Goal: Task Accomplishment & Management: Manage account settings

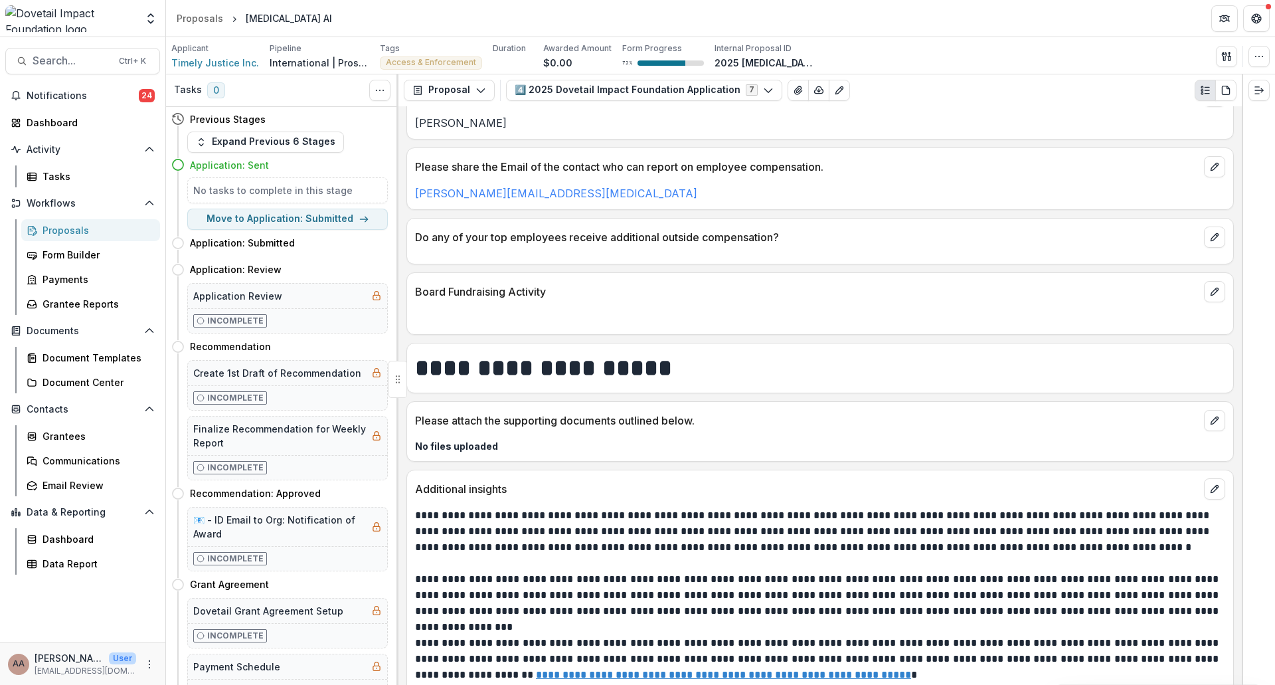
scroll to position [5624, 0]
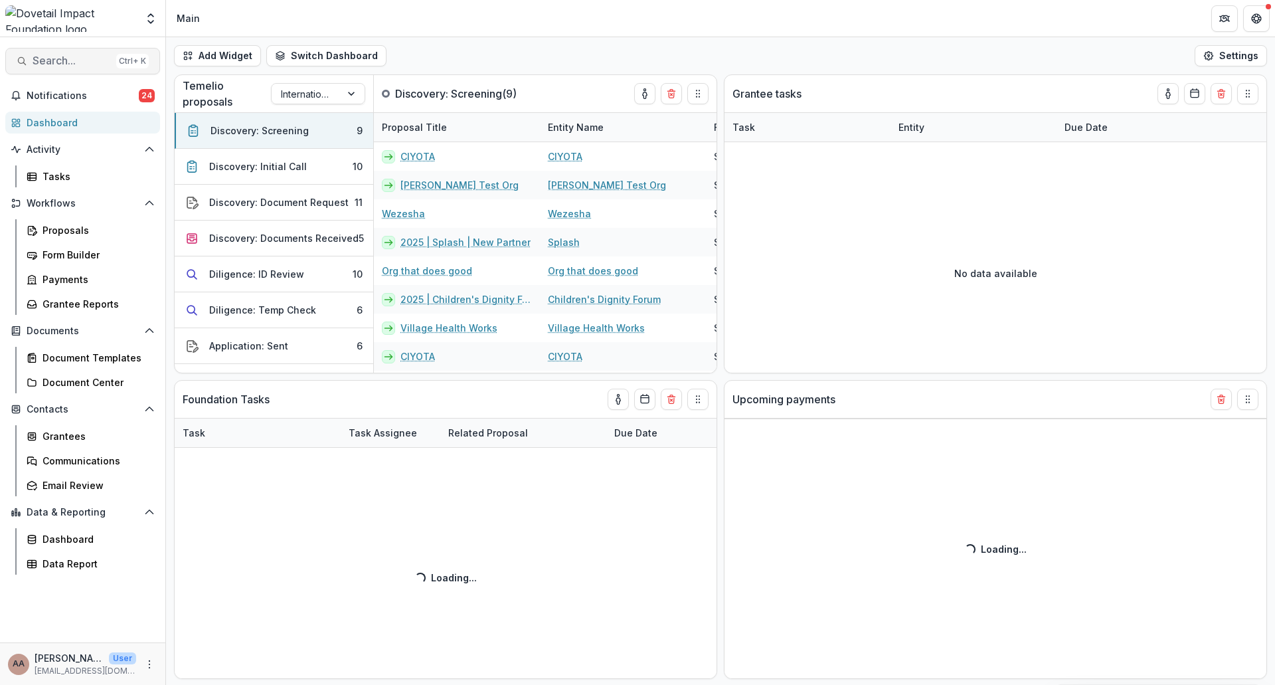
select select "******"
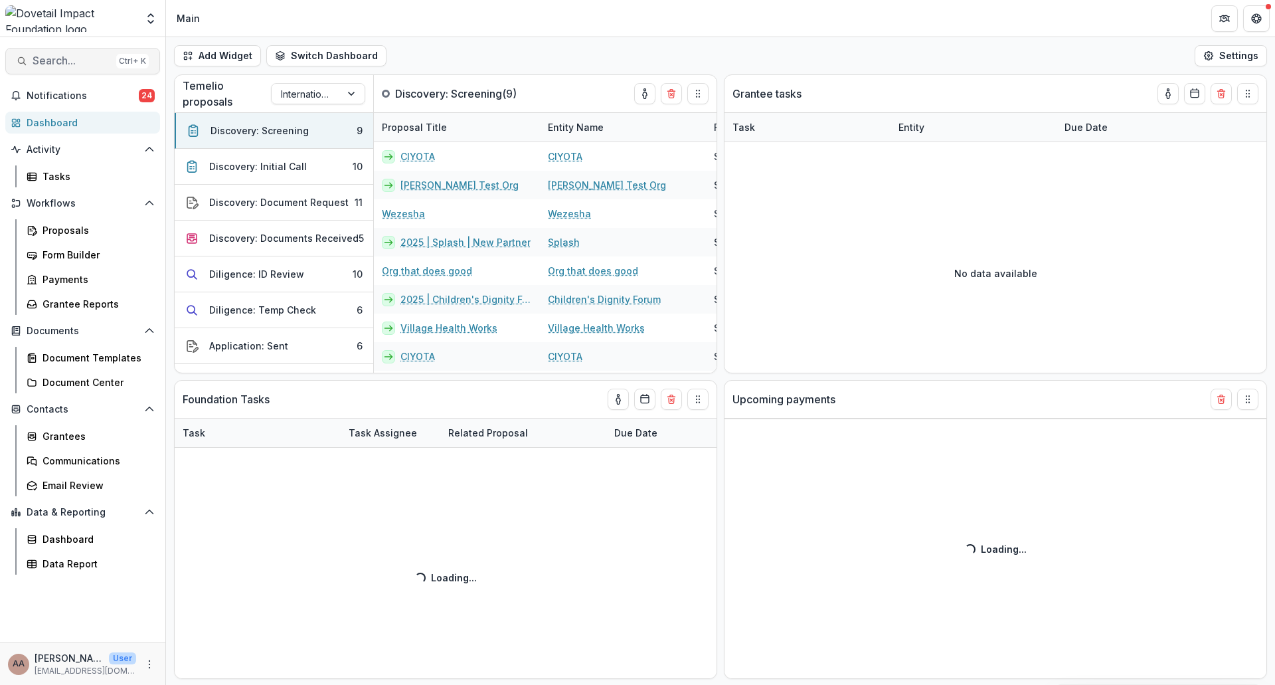
select select "******"
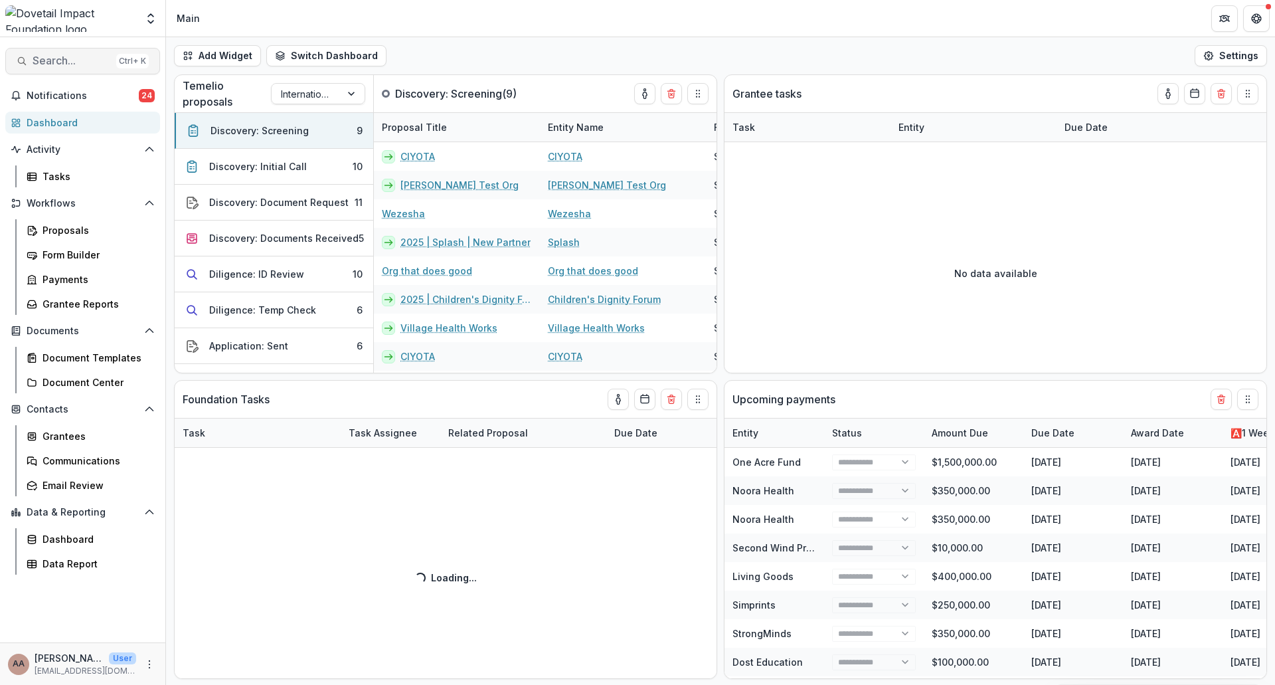
click at [51, 62] on span "Search..." at bounding box center [72, 60] width 78 height 13
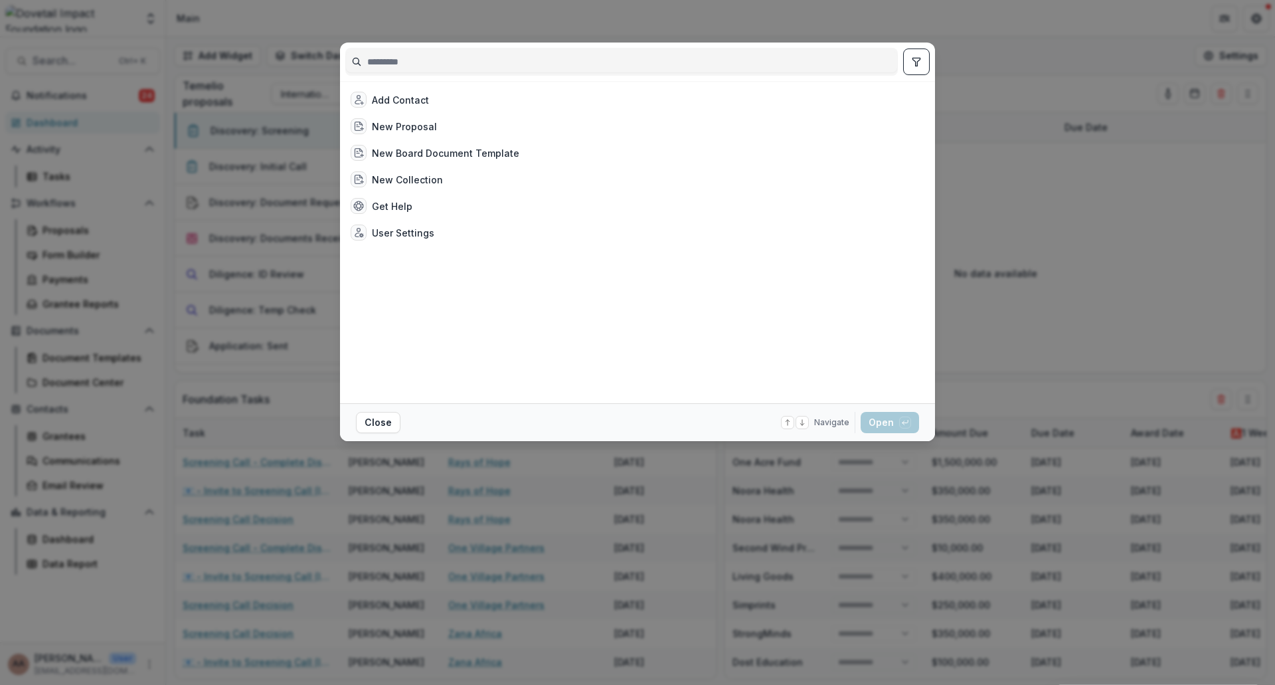
select select "******"
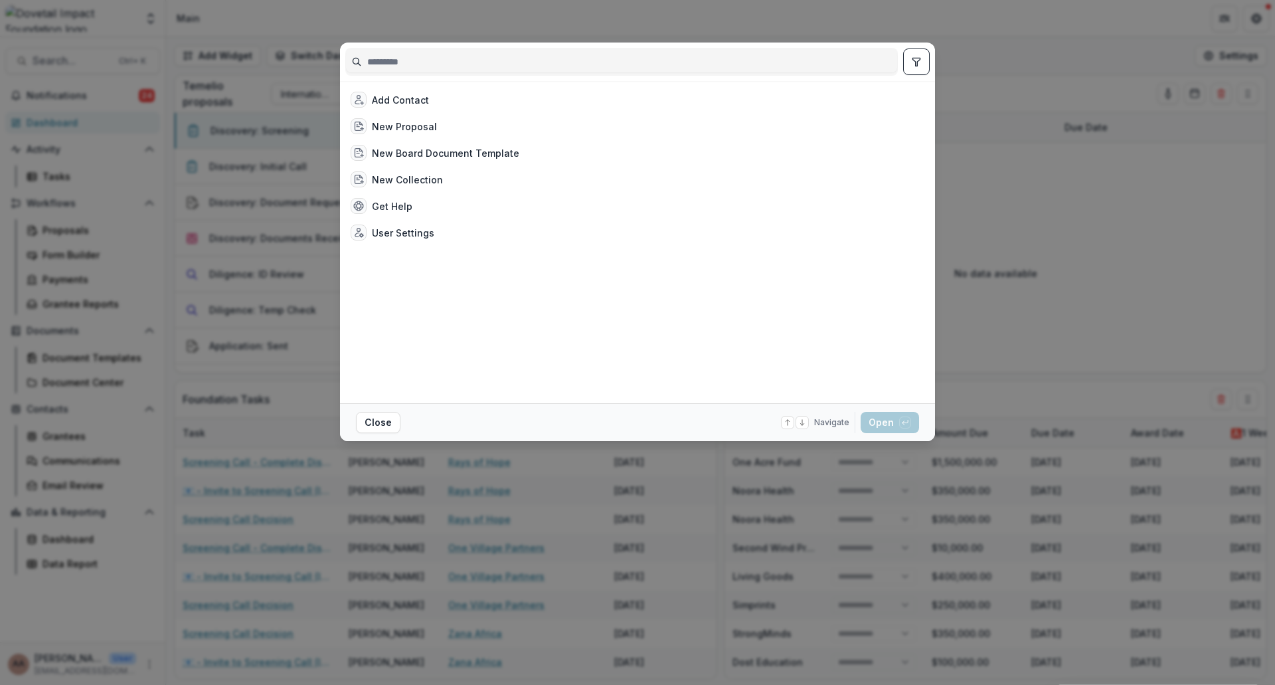
select select "******"
click at [465, 59] on input at bounding box center [621, 61] width 551 height 21
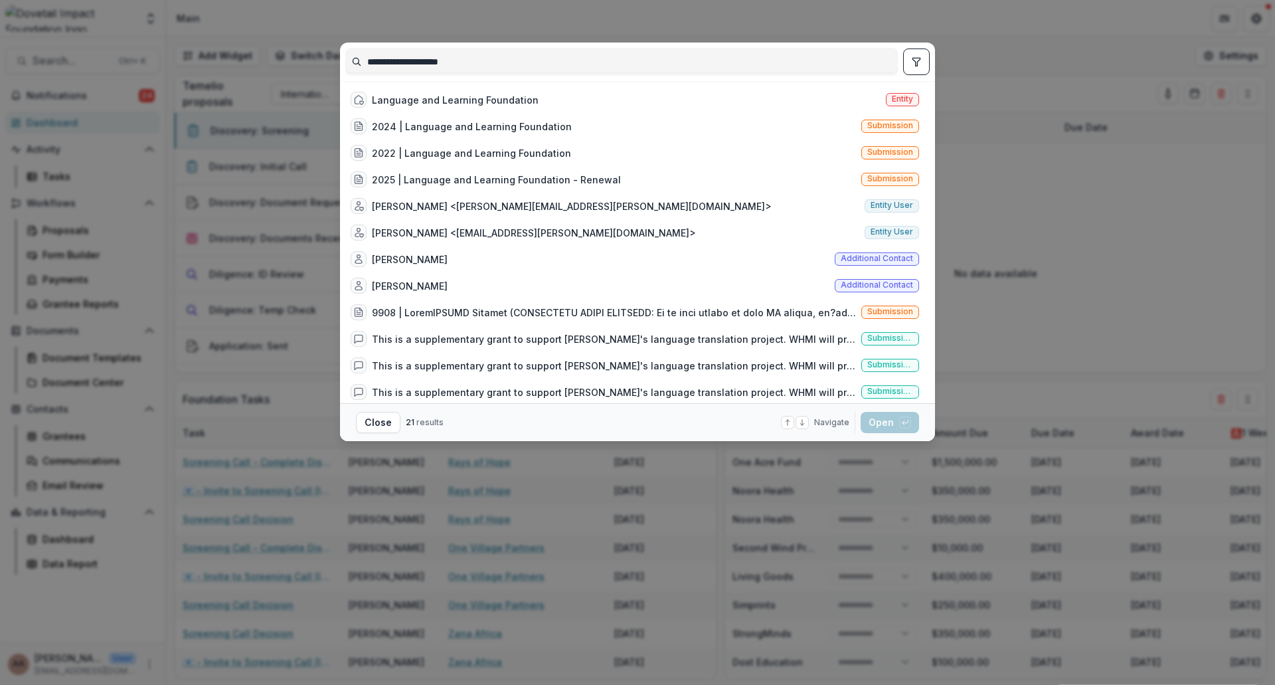
type input "**********"
click at [423, 104] on div "Language and Learning Foundation" at bounding box center [455, 100] width 167 height 14
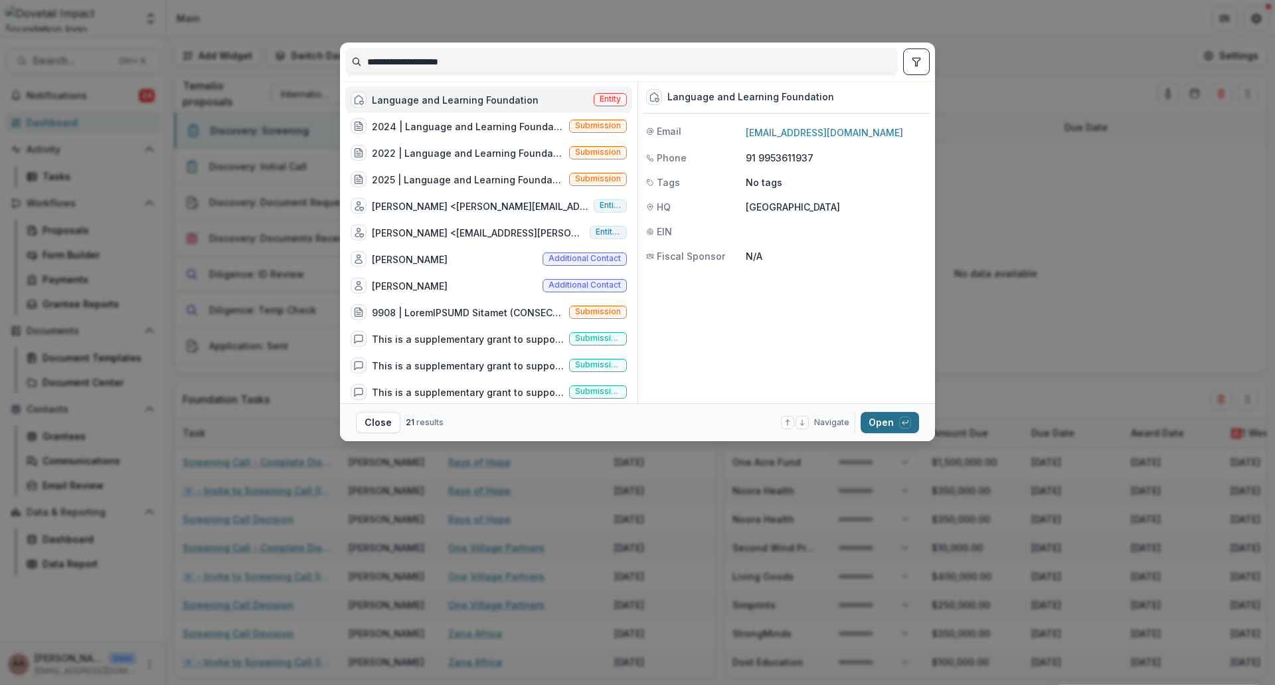
click at [890, 426] on button "Open with enter key" at bounding box center [889, 422] width 58 height 21
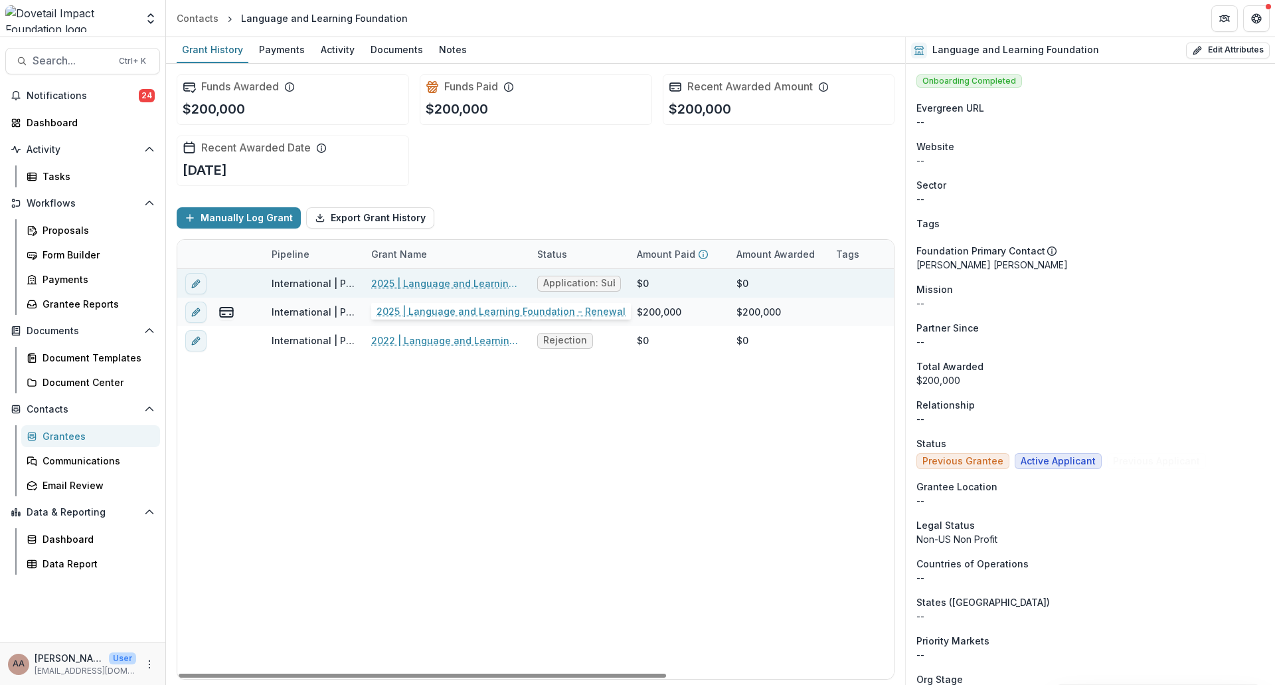
click at [438, 283] on link "2025 | Language and Learning Foundation - Renewal" at bounding box center [446, 283] width 150 height 14
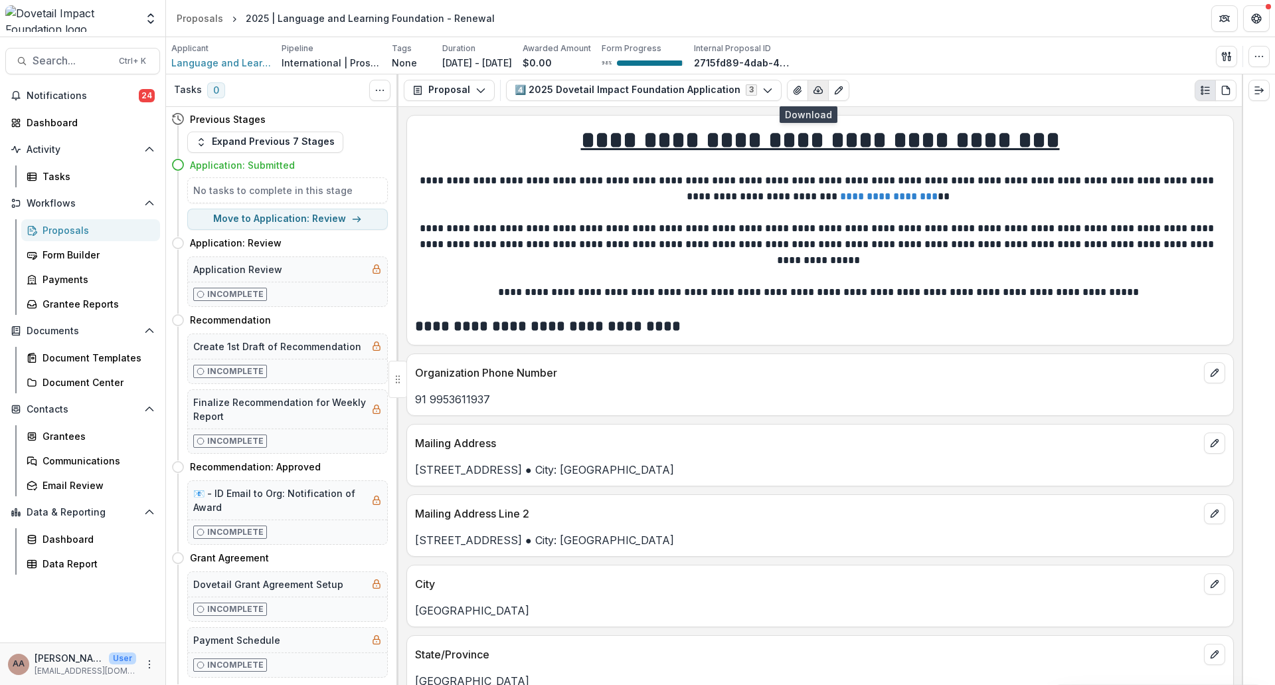
click at [813, 95] on icon "button" at bounding box center [818, 90] width 11 height 11
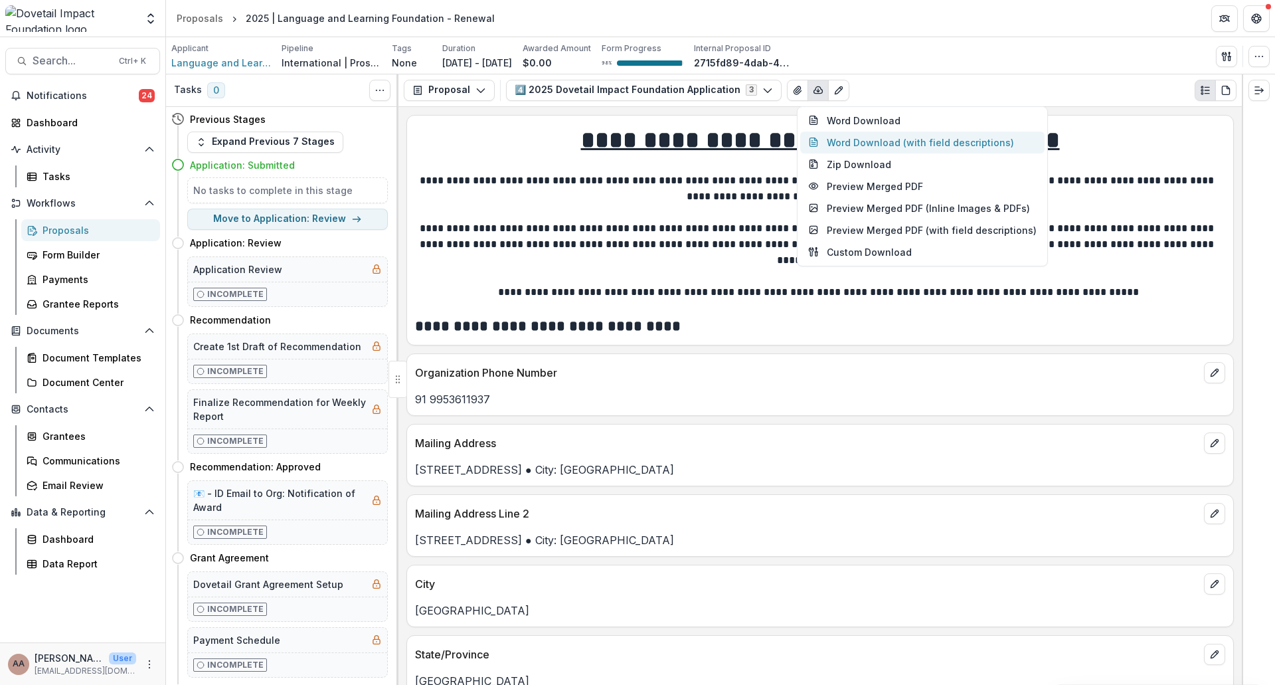
click at [836, 148] on button "Word Download (with field descriptions)" at bounding box center [922, 142] width 244 height 22
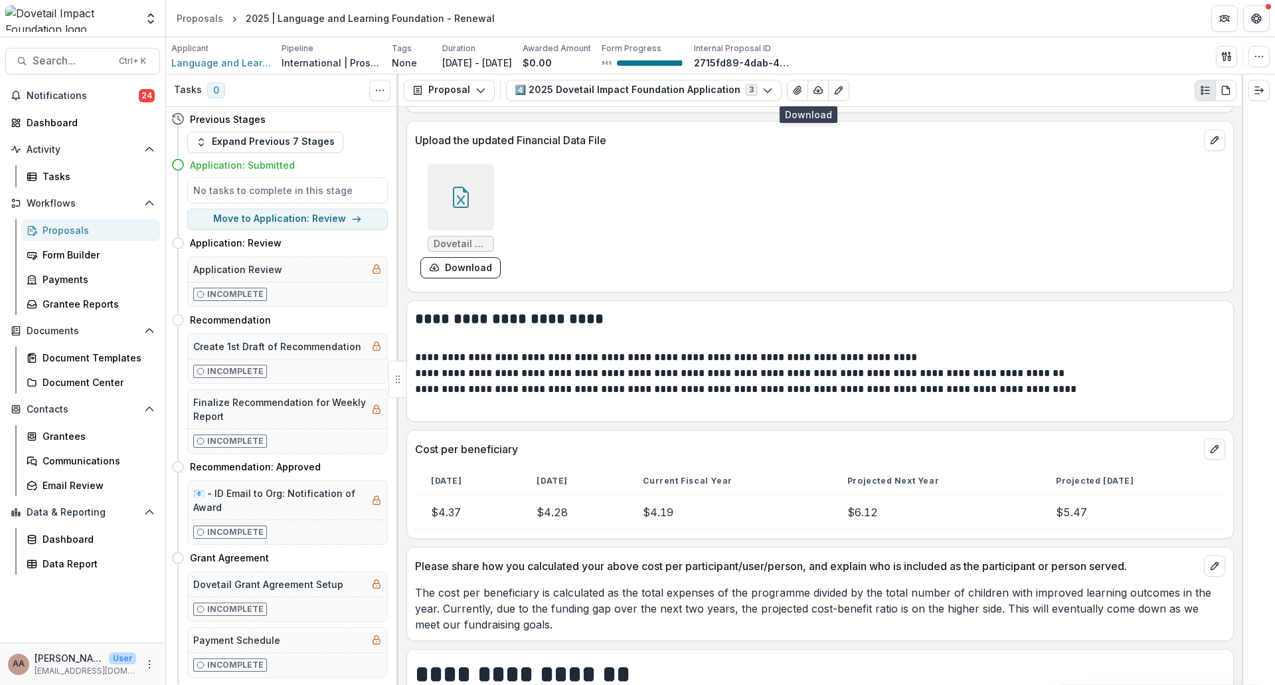
scroll to position [7635, 0]
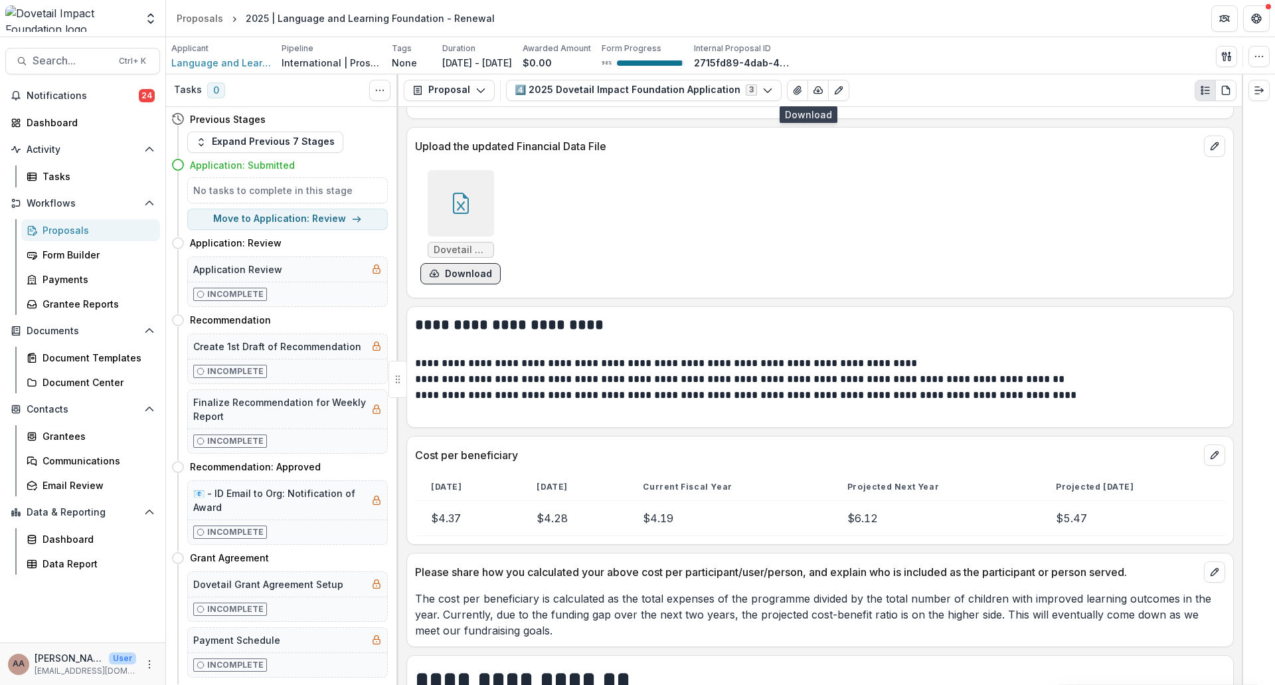
click at [453, 278] on button "Download" at bounding box center [460, 273] width 80 height 21
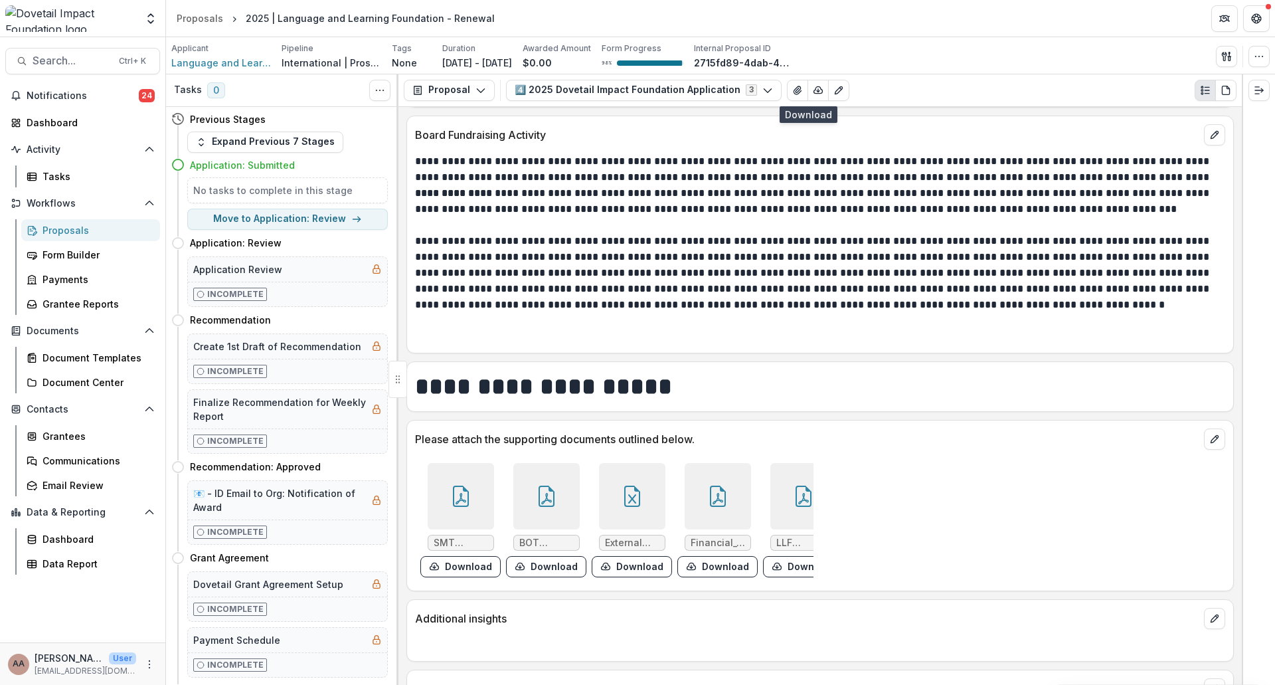
scroll to position [9162, 0]
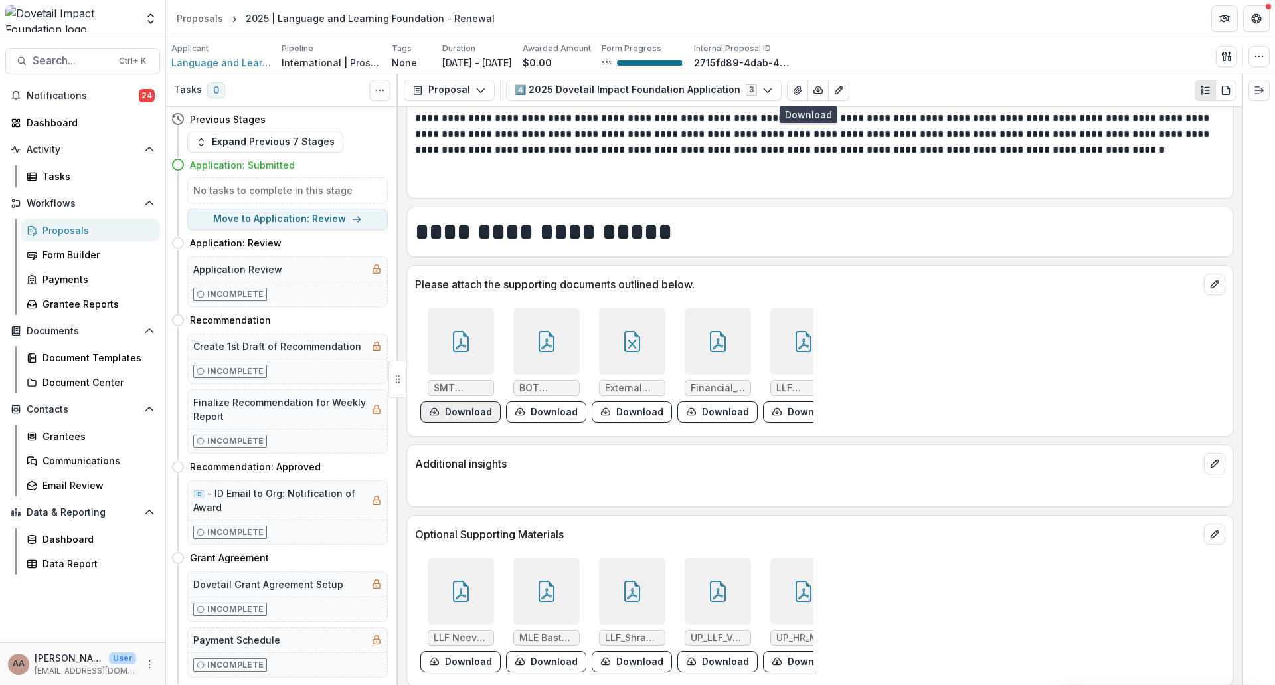
click at [460, 410] on button "Download" at bounding box center [460, 411] width 80 height 21
click at [542, 416] on button "Download" at bounding box center [546, 411] width 80 height 21
click at [630, 414] on button "Download" at bounding box center [632, 411] width 80 height 21
click at [696, 415] on button "Download" at bounding box center [717, 411] width 80 height 21
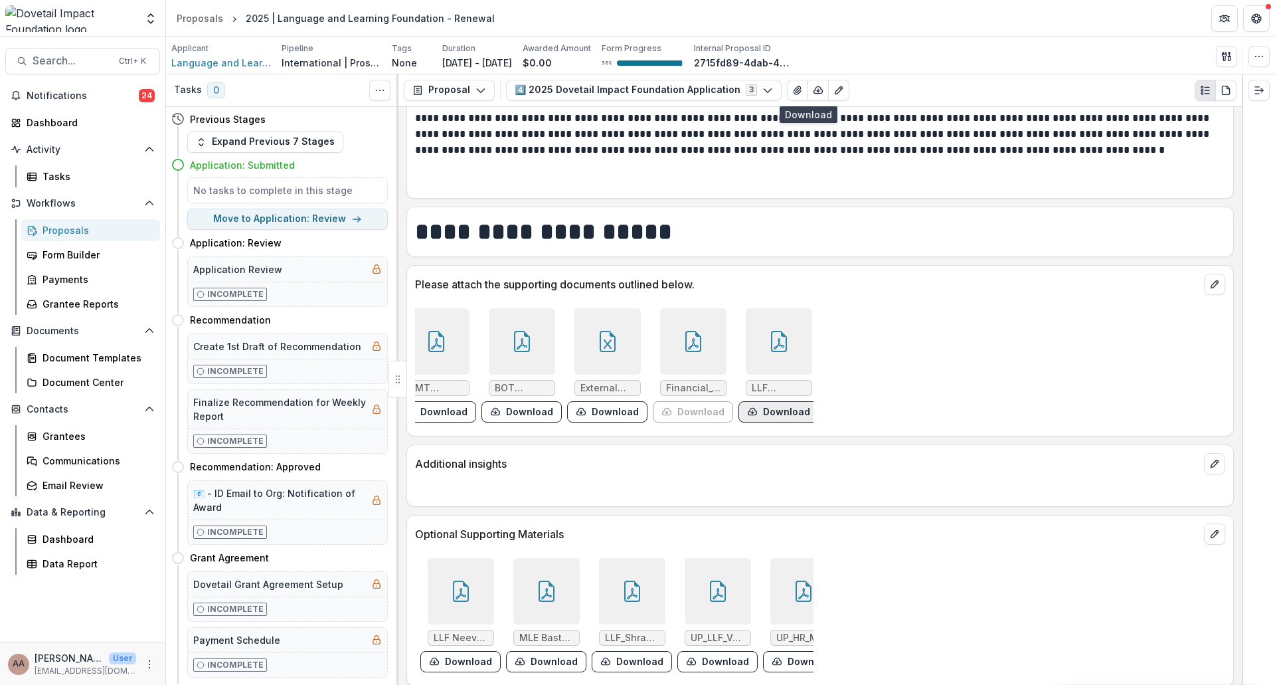
click at [777, 414] on button "Download" at bounding box center [778, 411] width 80 height 21
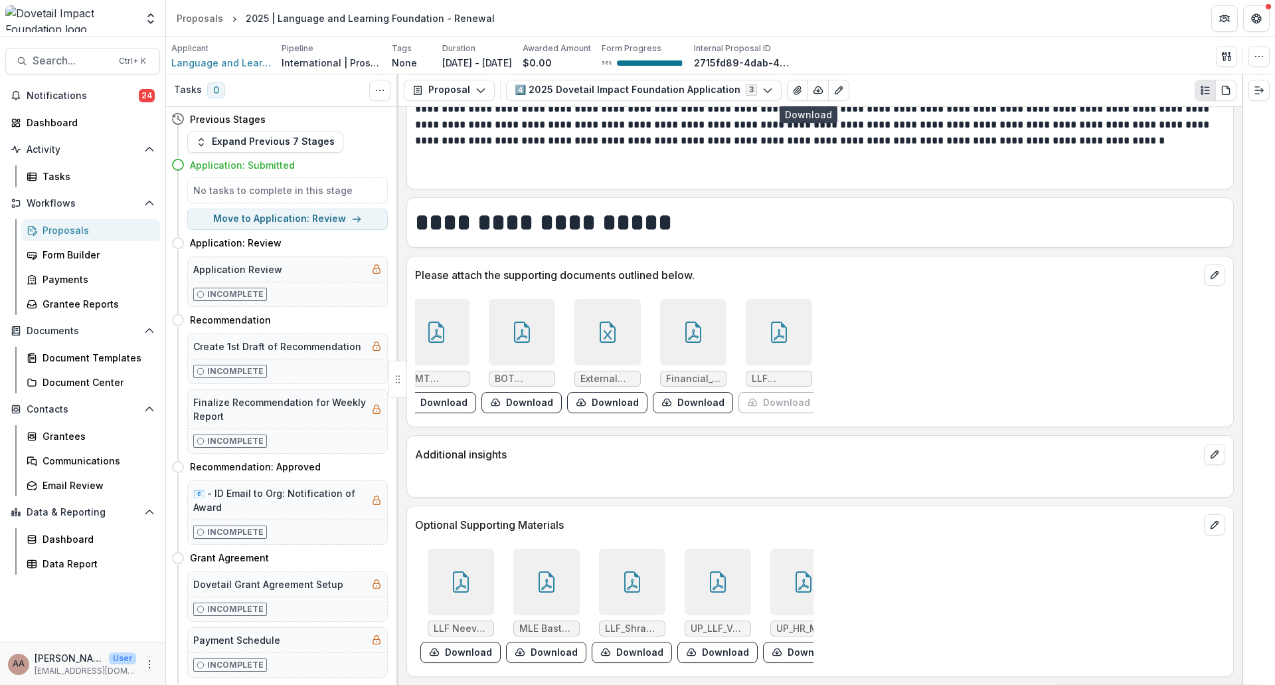
scroll to position [9192, 0]
click at [463, 645] on button "Download" at bounding box center [460, 651] width 80 height 21
click at [546, 641] on button "Download" at bounding box center [546, 651] width 80 height 21
click at [615, 641] on button "Download" at bounding box center [632, 651] width 80 height 21
click at [700, 645] on button "Download" at bounding box center [717, 651] width 80 height 21
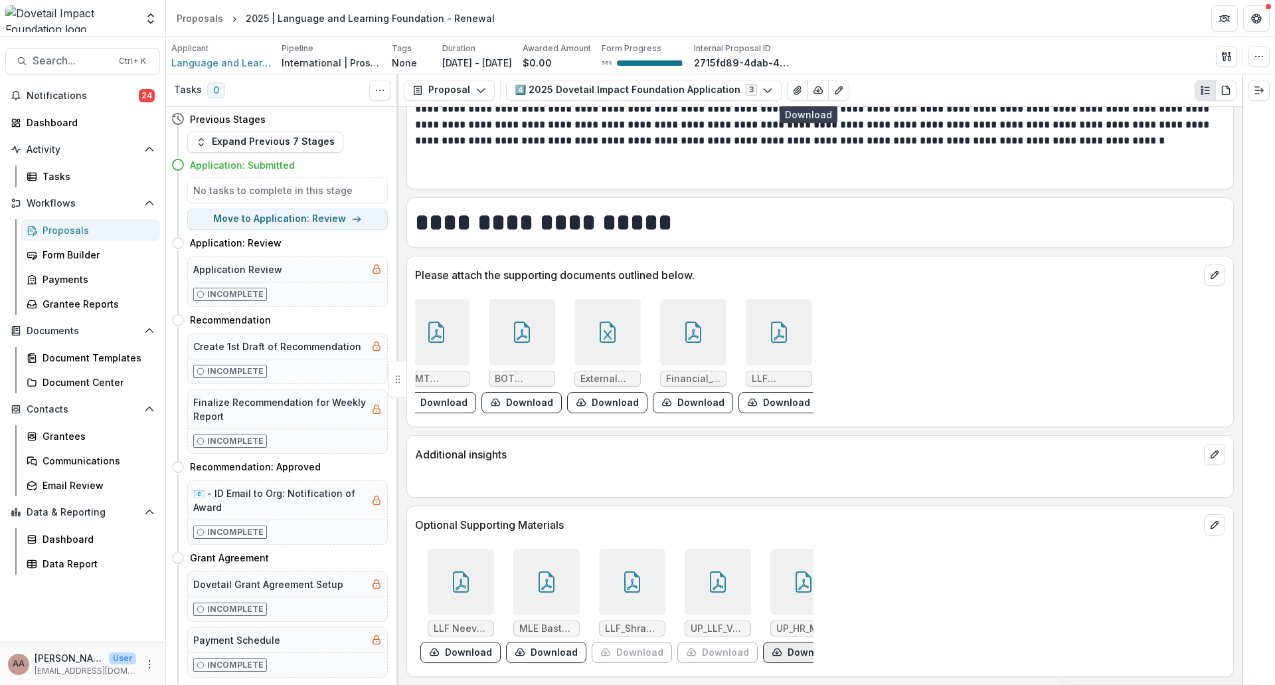
click at [790, 647] on button "Download" at bounding box center [803, 651] width 80 height 21
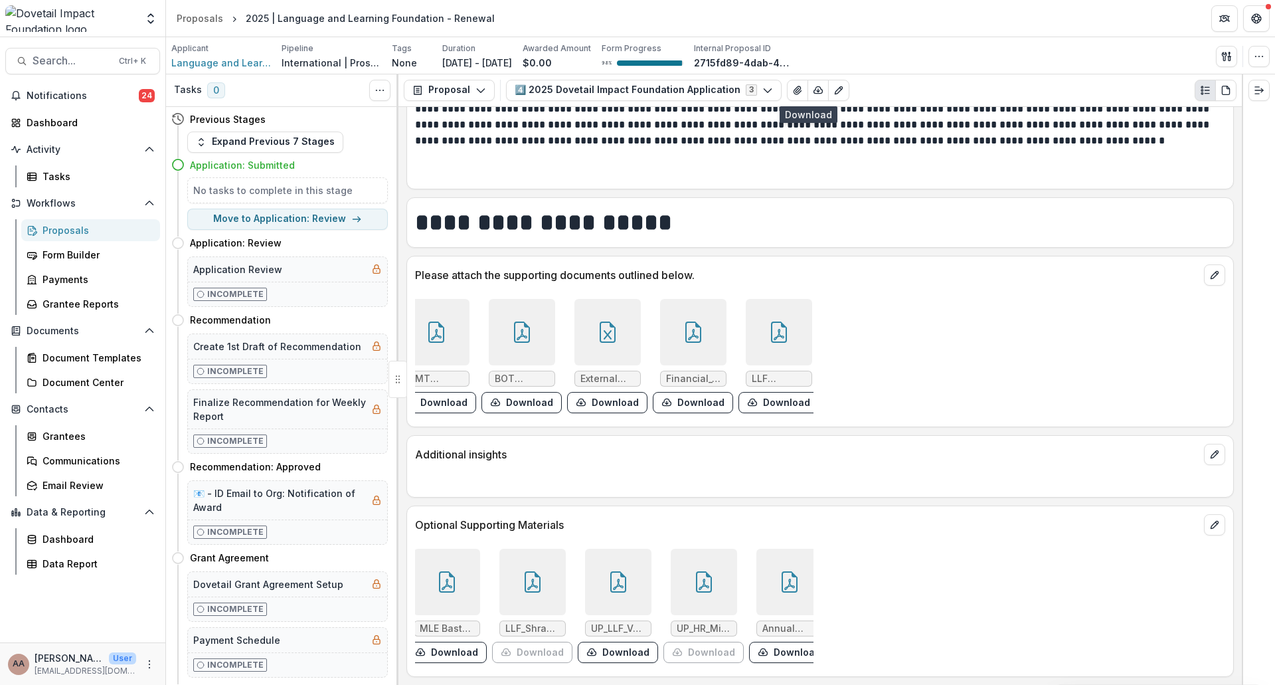
scroll to position [0, 108]
click at [764, 645] on button "Download" at bounding box center [780, 651] width 80 height 21
click at [89, 71] on button "Search... Ctrl + K" at bounding box center [82, 61] width 155 height 27
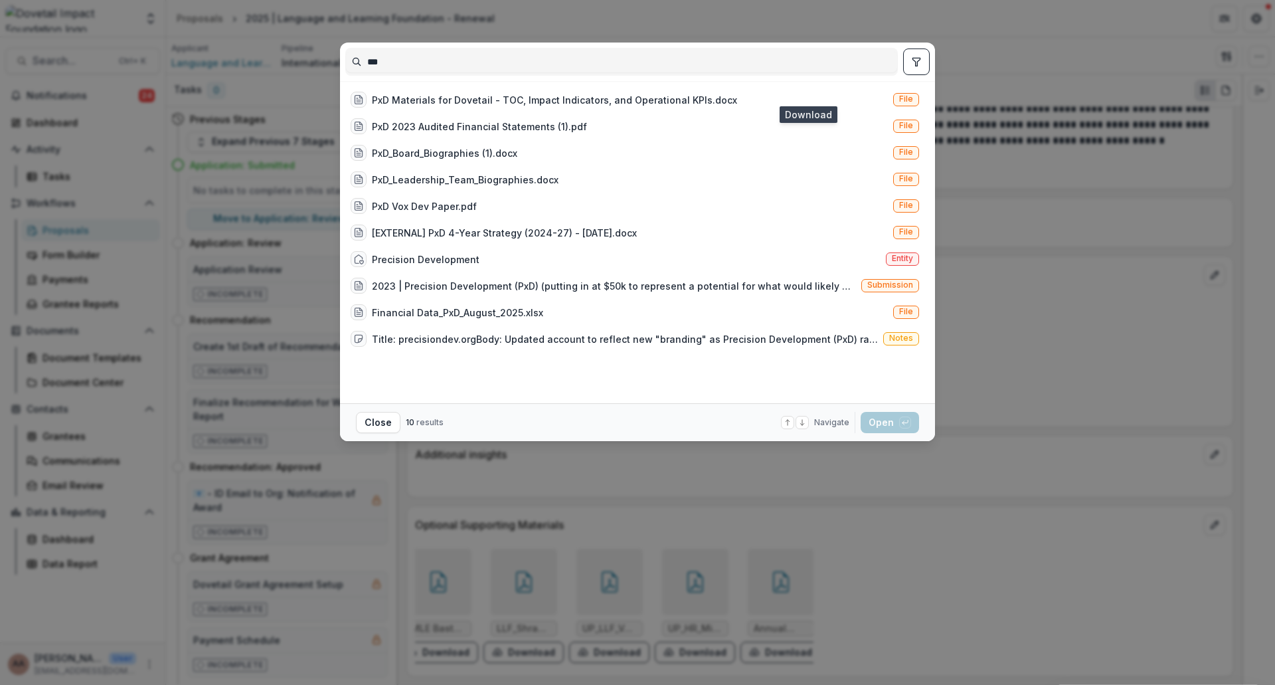
drag, startPoint x: 200, startPoint y: 42, endPoint x: 135, endPoint y: 35, distance: 64.7
click at [136, 35] on div "*** PxD Materials for Dovetail - TOC, Impact Indicators, and Operational KPIs.d…" at bounding box center [637, 342] width 1275 height 685
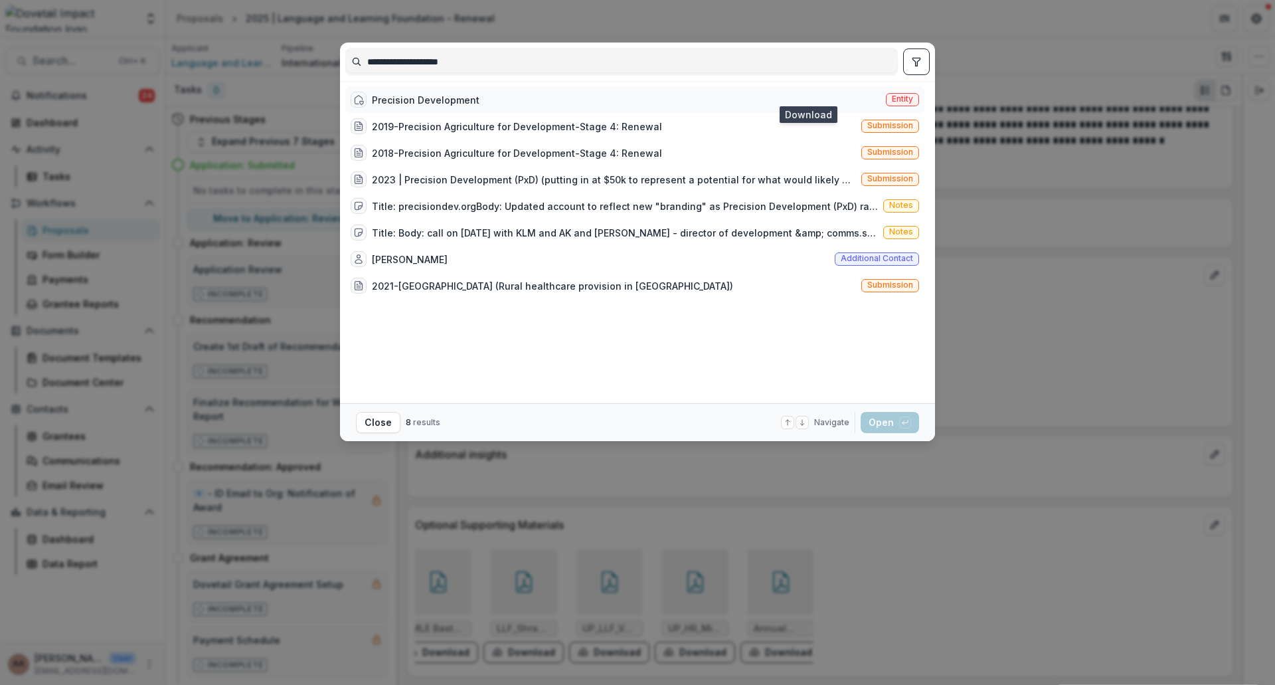
type input "**********"
click at [434, 94] on div "Precision Development" at bounding box center [426, 100] width 108 height 14
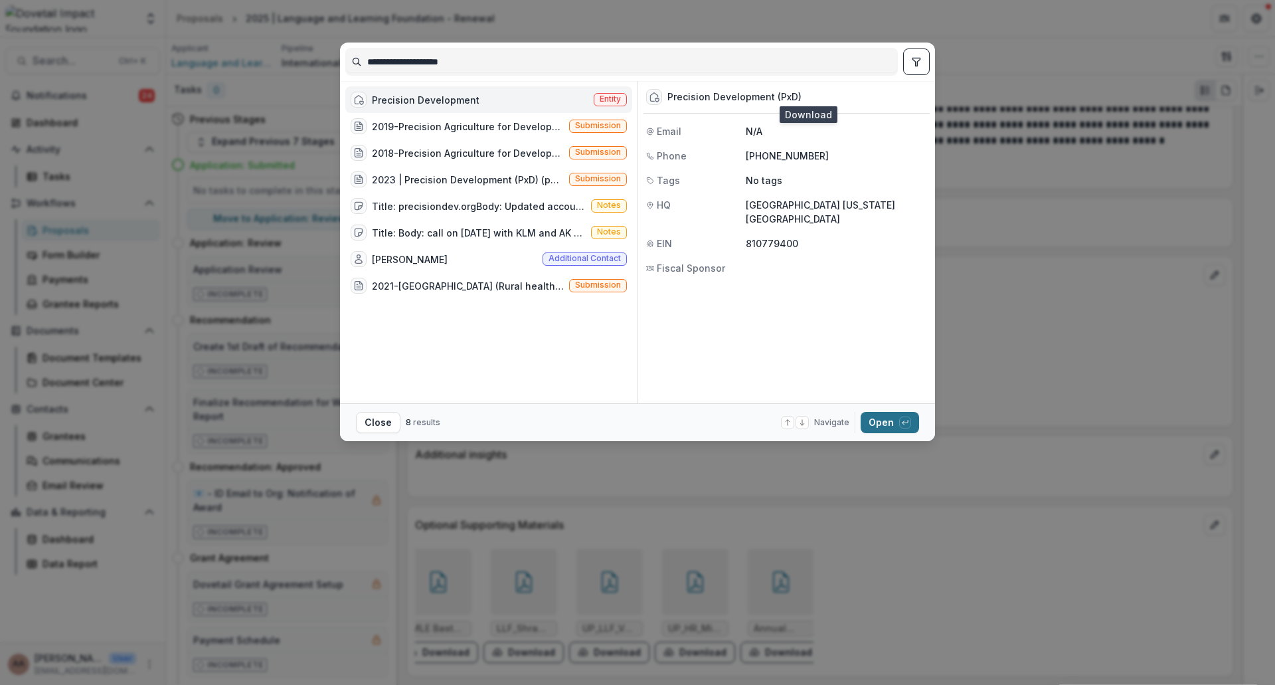
click at [890, 428] on button "Open with enter key" at bounding box center [889, 422] width 58 height 21
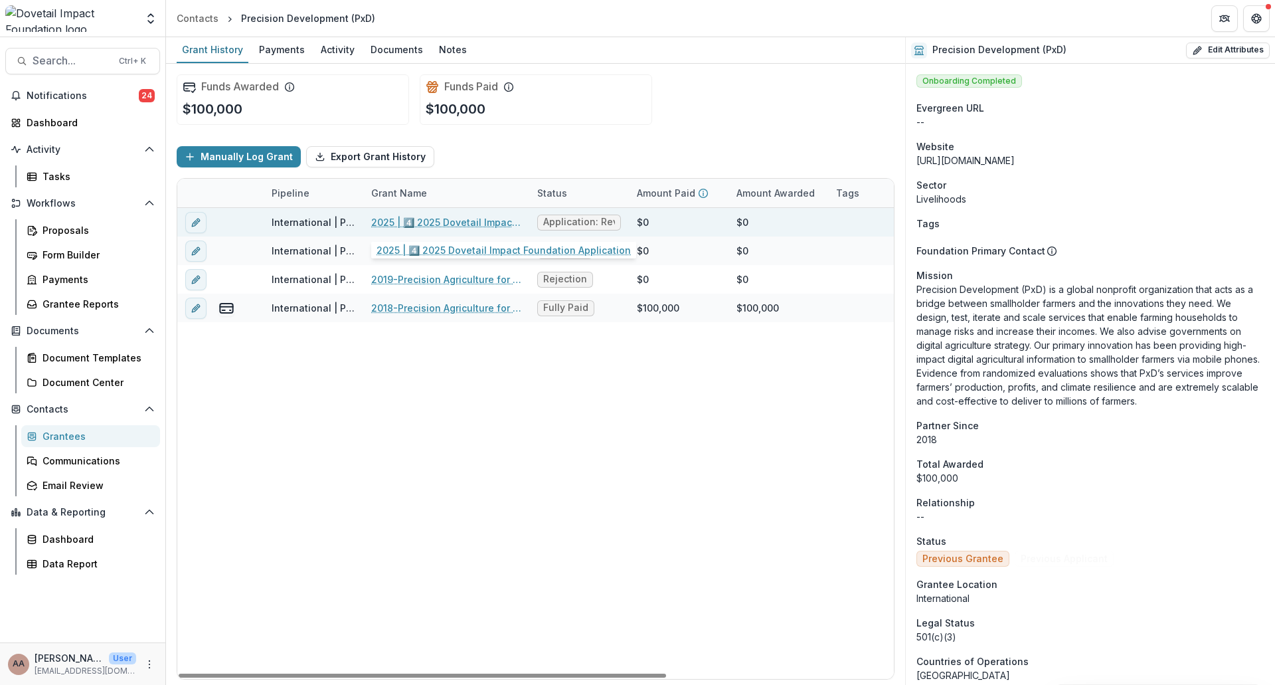
click at [424, 222] on link "2025 | 4️⃣ 2025 Dovetail Impact Foundation Application" at bounding box center [446, 222] width 150 height 14
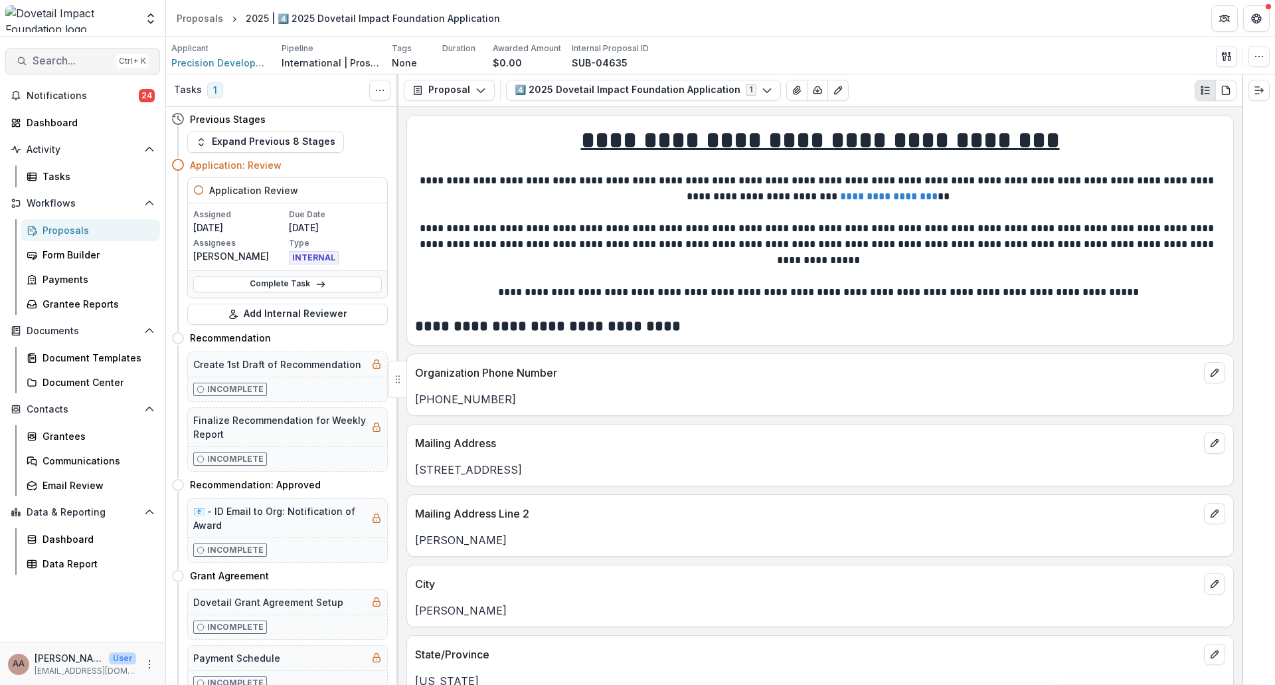
click at [74, 56] on span "Search..." at bounding box center [72, 60] width 78 height 13
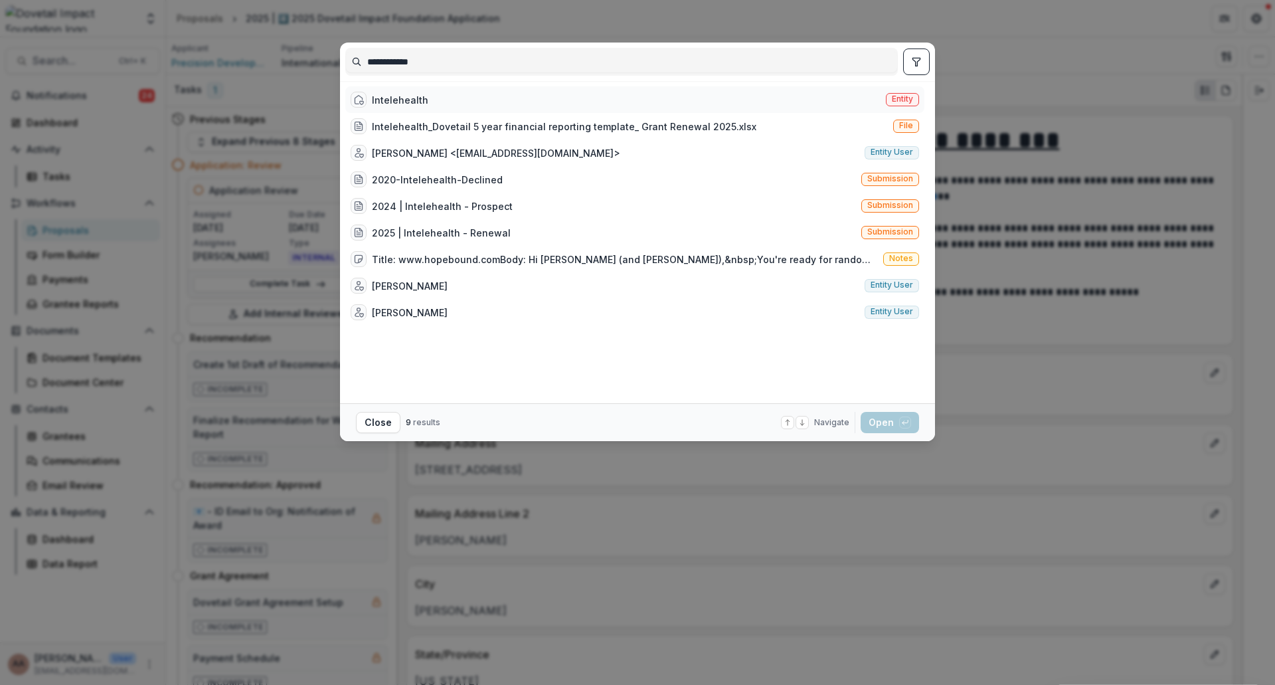
type input "**********"
click at [452, 100] on div "Intelehealth Entity" at bounding box center [634, 99] width 579 height 27
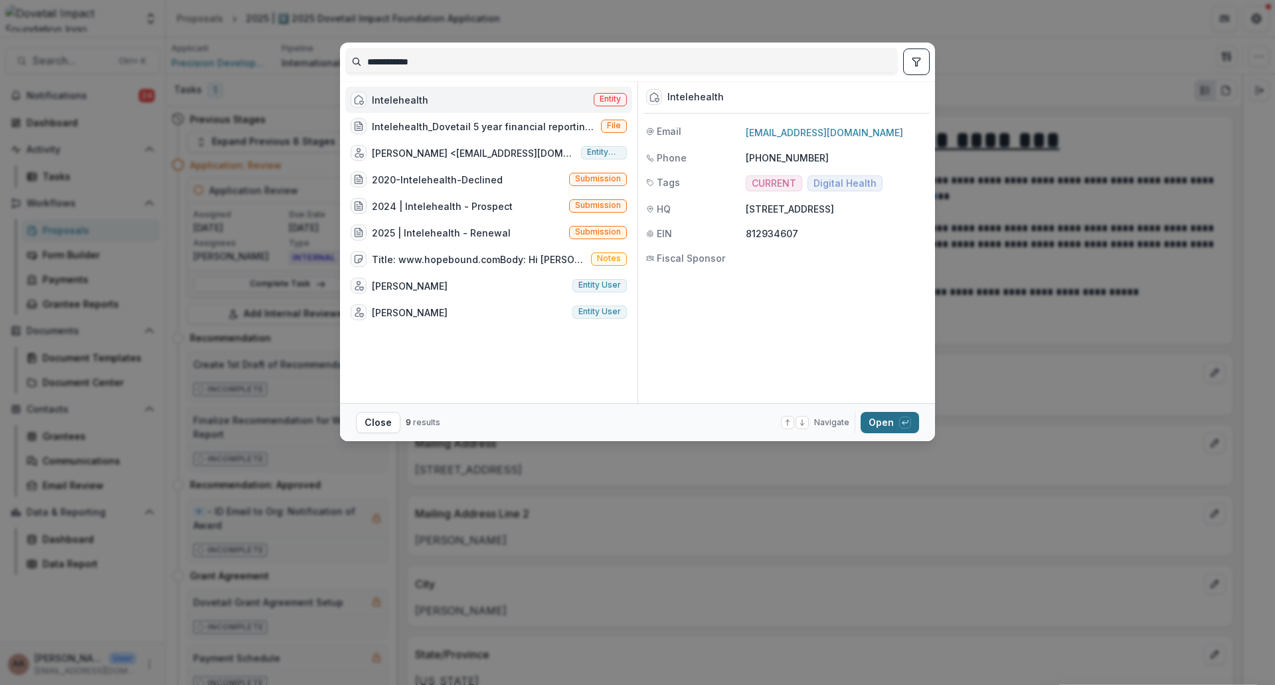
click at [890, 425] on button "Open with enter key" at bounding box center [889, 422] width 58 height 21
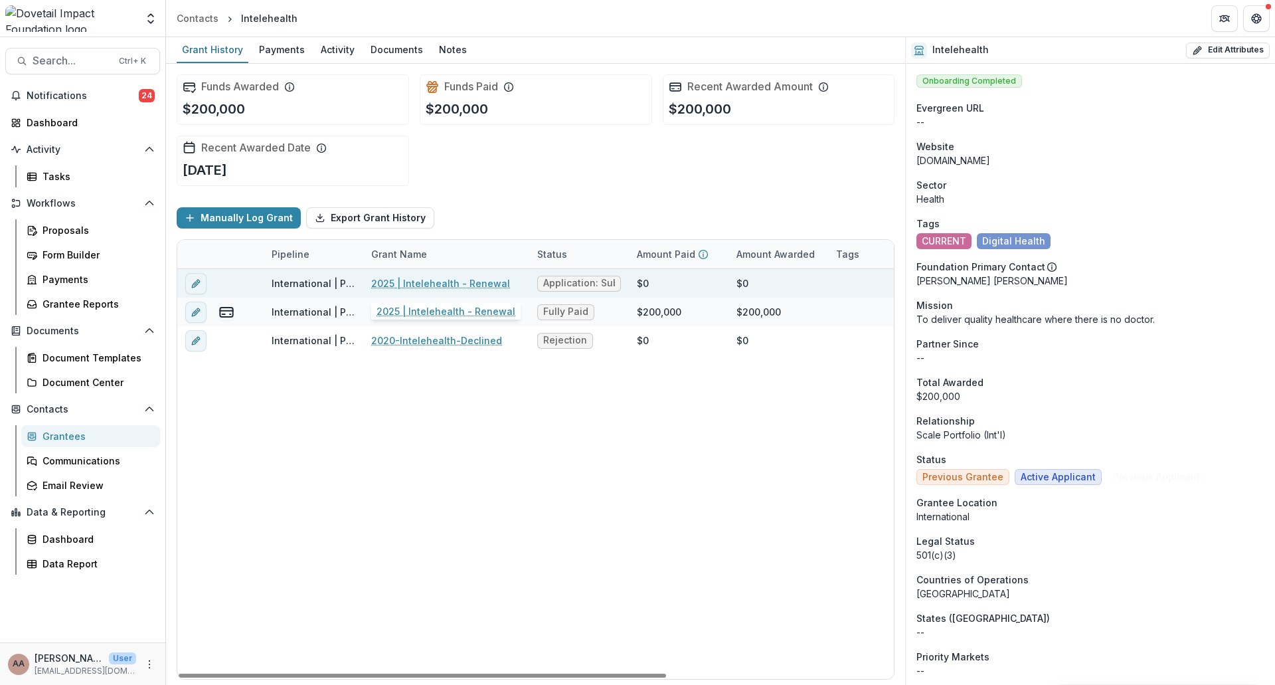
click at [397, 279] on link "2025 | Intelehealth - Renewal" at bounding box center [440, 283] width 139 height 14
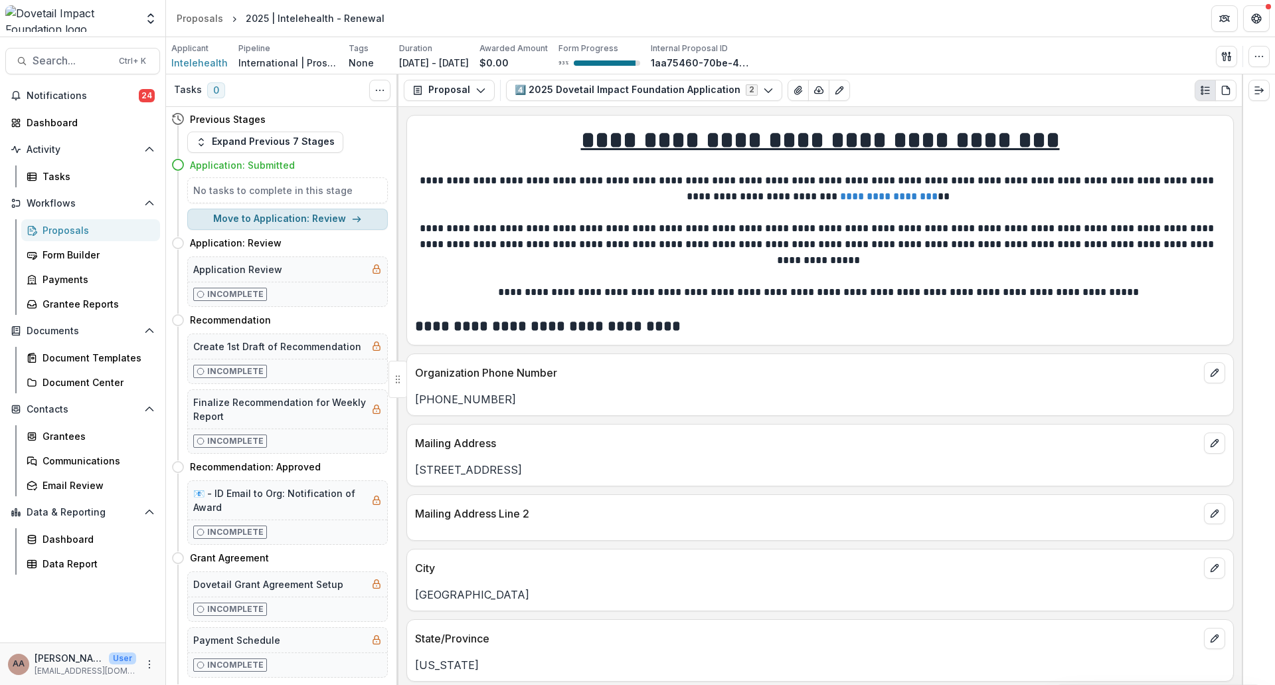
click at [320, 222] on button "Move to Application: Review" at bounding box center [287, 218] width 201 height 21
select select "**********"
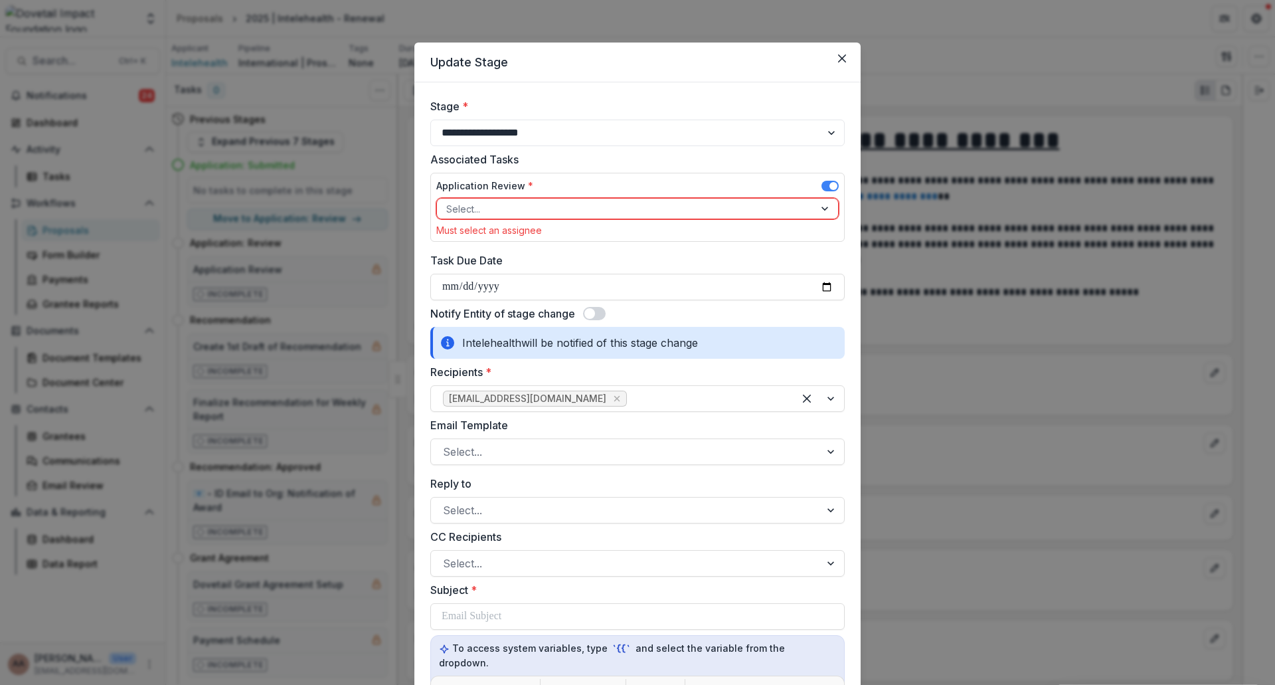
click at [596, 315] on span at bounding box center [594, 313] width 23 height 13
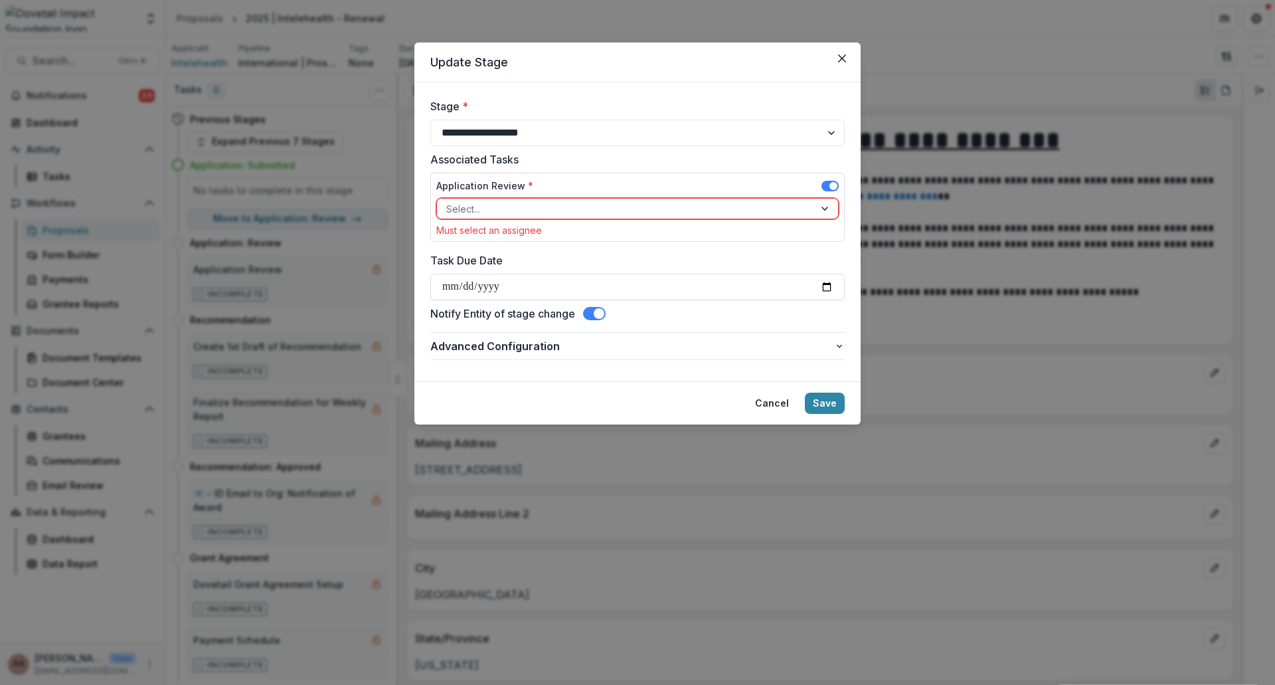
click at [583, 203] on div at bounding box center [625, 209] width 359 height 17
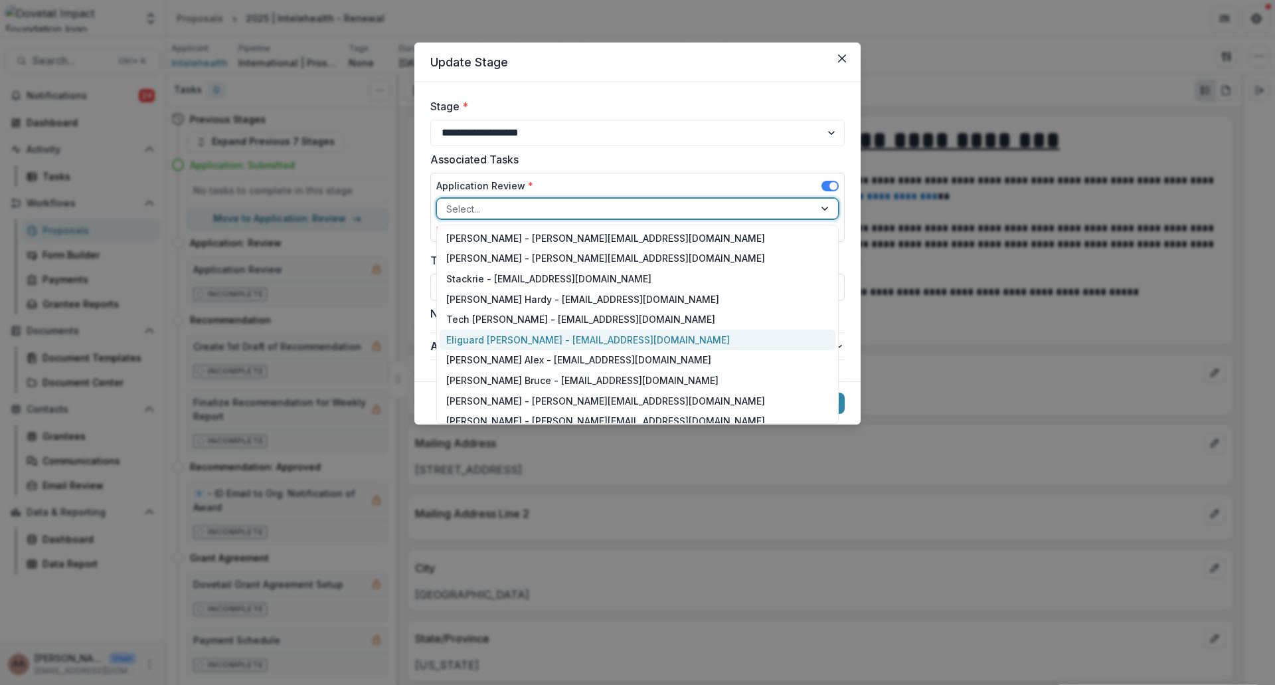
click at [548, 342] on div "Eliguard [PERSON_NAME] - [EMAIL_ADDRESS][DOMAIN_NAME]" at bounding box center [638, 339] width 396 height 21
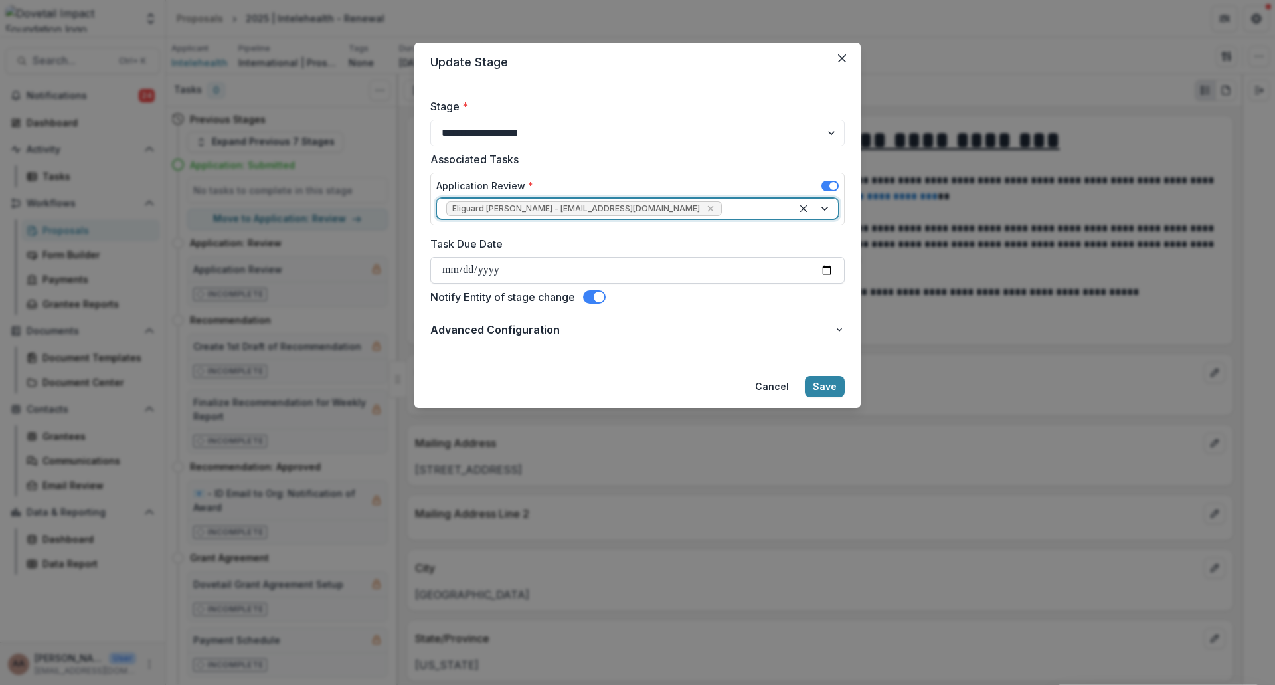
click at [572, 272] on input "Task Due Date" at bounding box center [637, 270] width 414 height 27
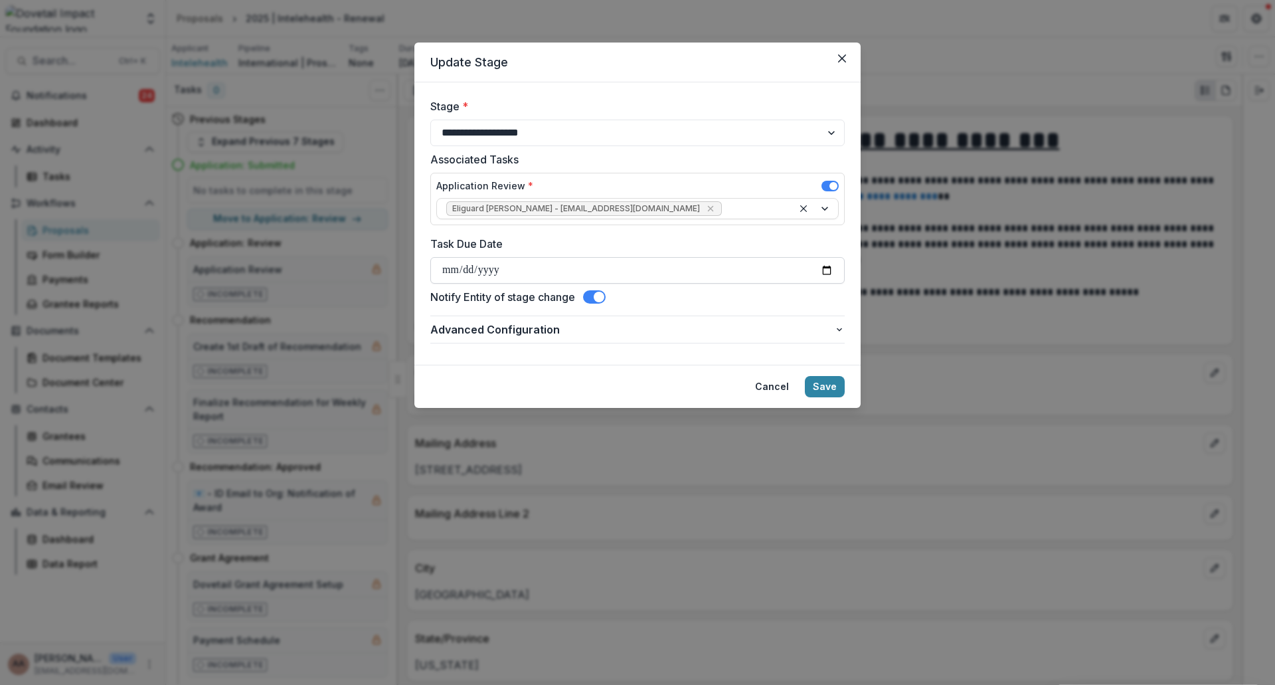
click at [826, 272] on input "Task Due Date" at bounding box center [637, 270] width 414 height 27
type input "**********"
click at [837, 385] on button "Save" at bounding box center [825, 386] width 40 height 21
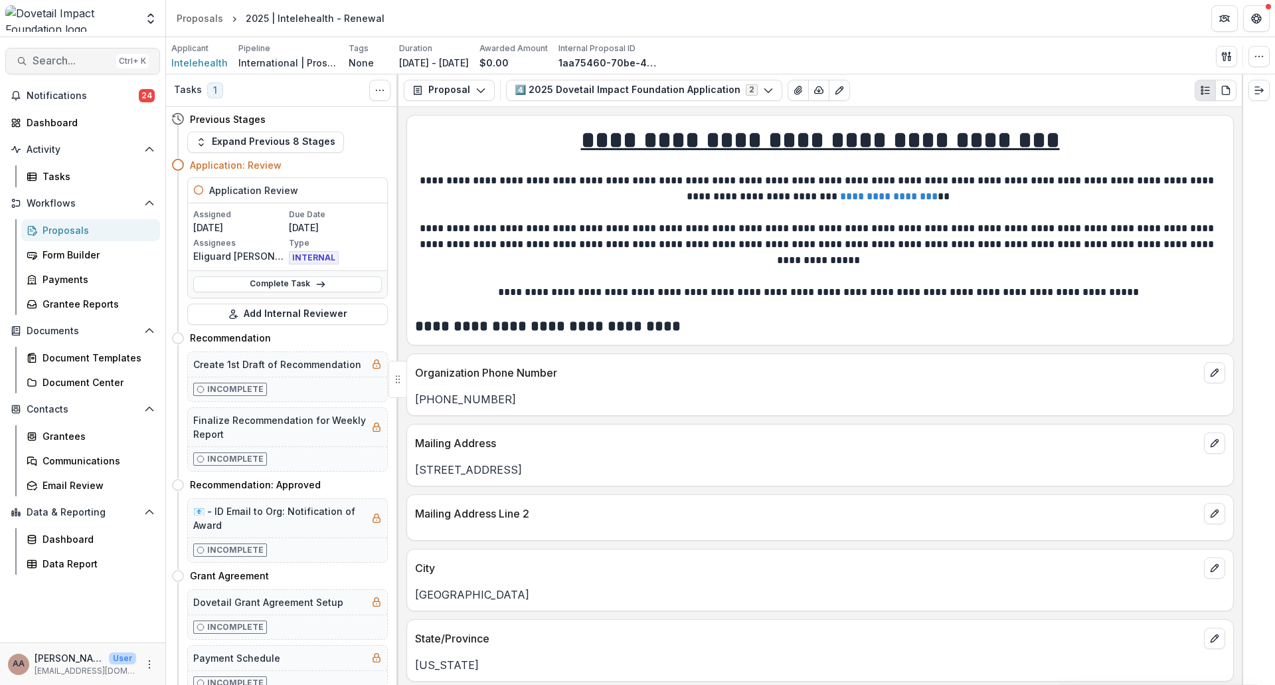
click at [74, 56] on span "Search..." at bounding box center [72, 60] width 78 height 13
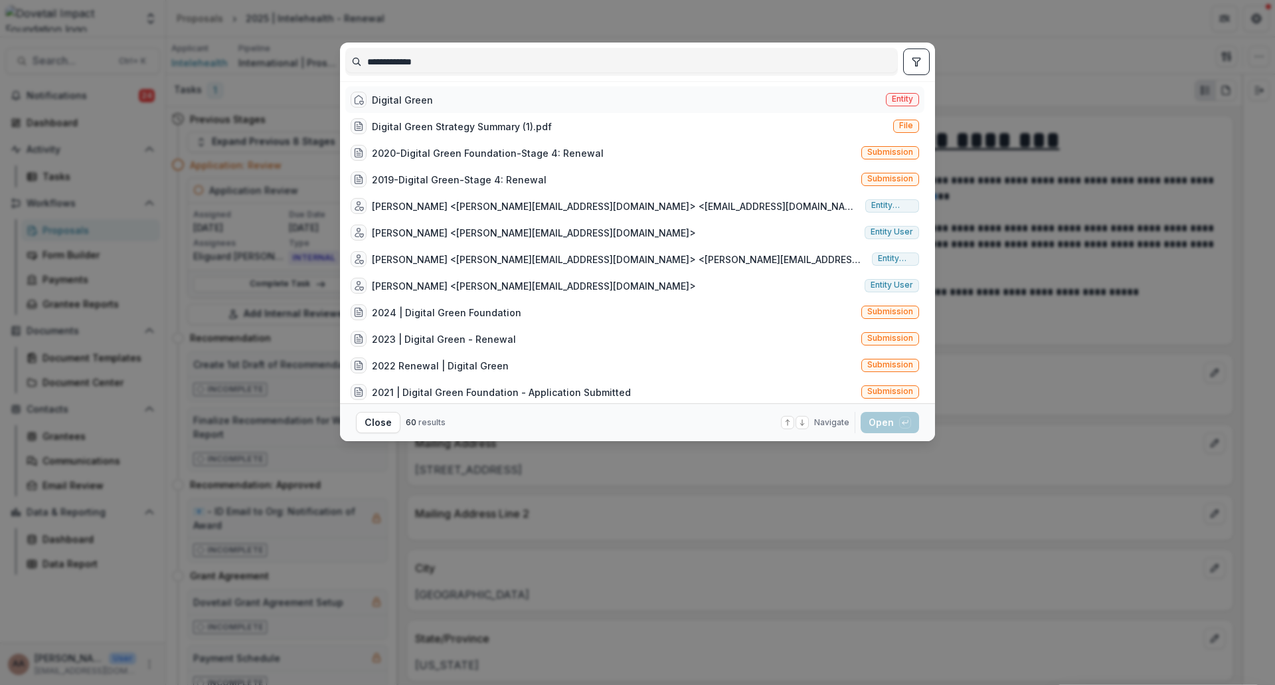
type input "**********"
click at [403, 103] on div "Digital Green" at bounding box center [402, 100] width 61 height 14
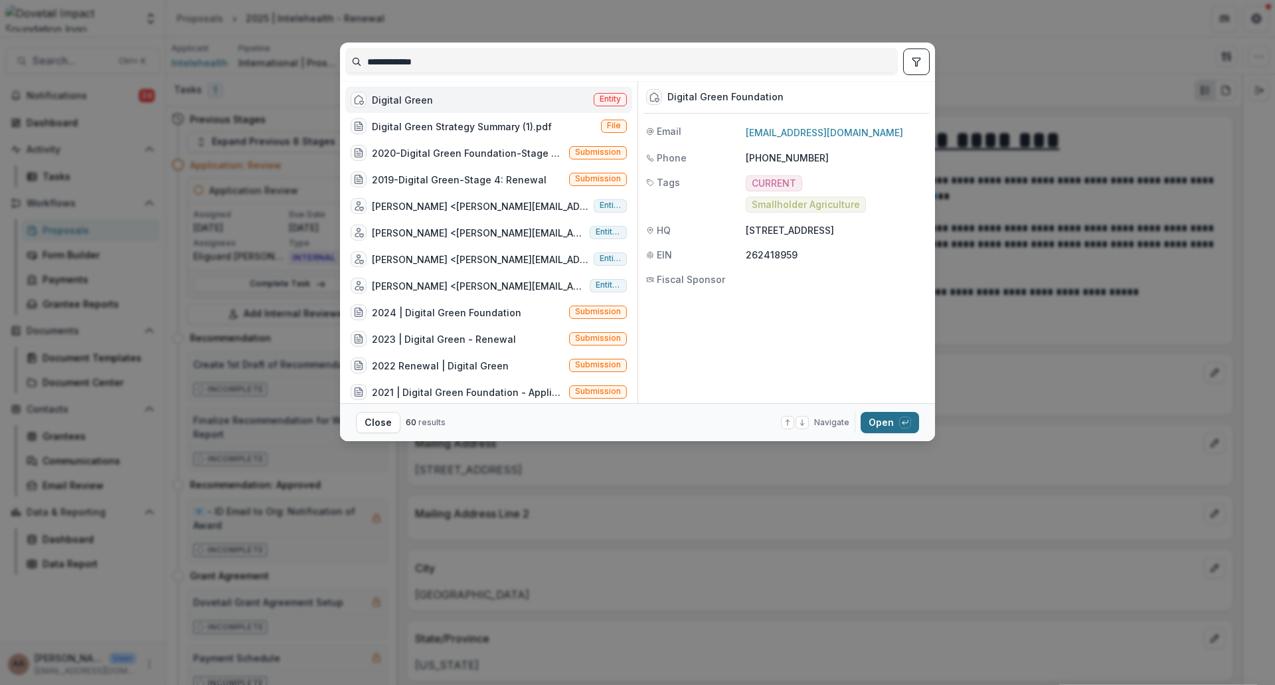
click at [882, 420] on button "Open with enter key" at bounding box center [889, 422] width 58 height 21
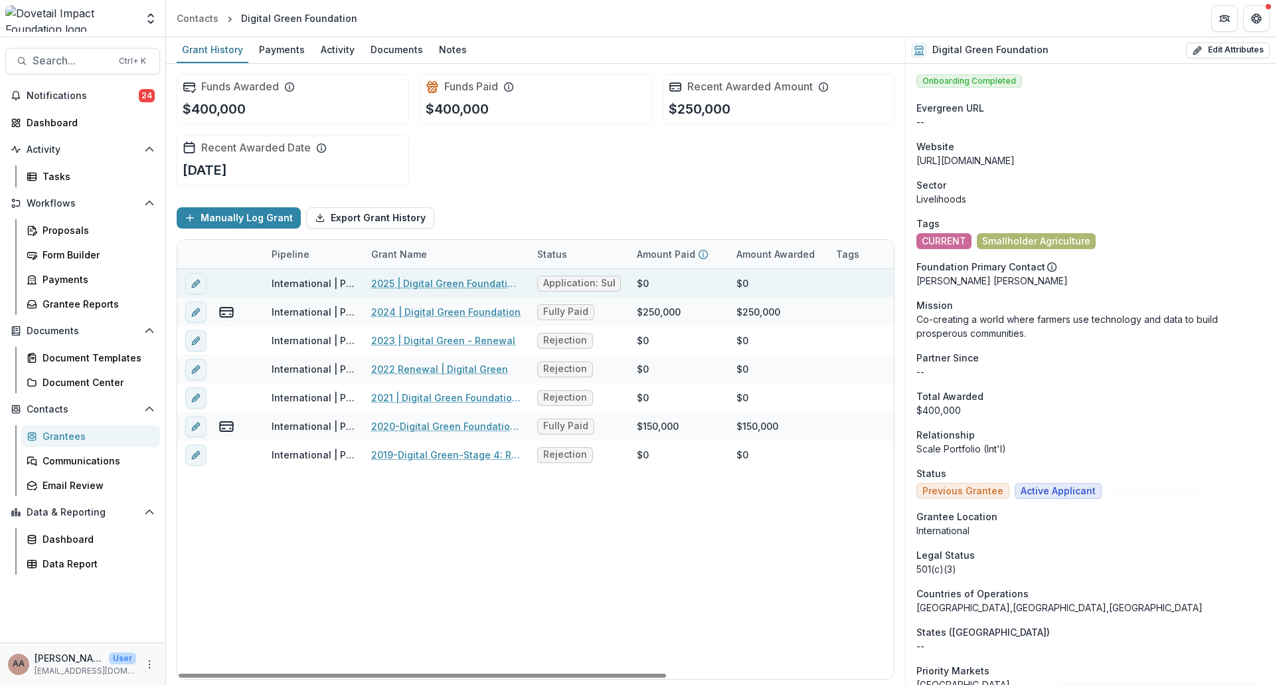
click at [394, 280] on link "2025 | Digital Green Foundation - Renewal" at bounding box center [446, 283] width 150 height 14
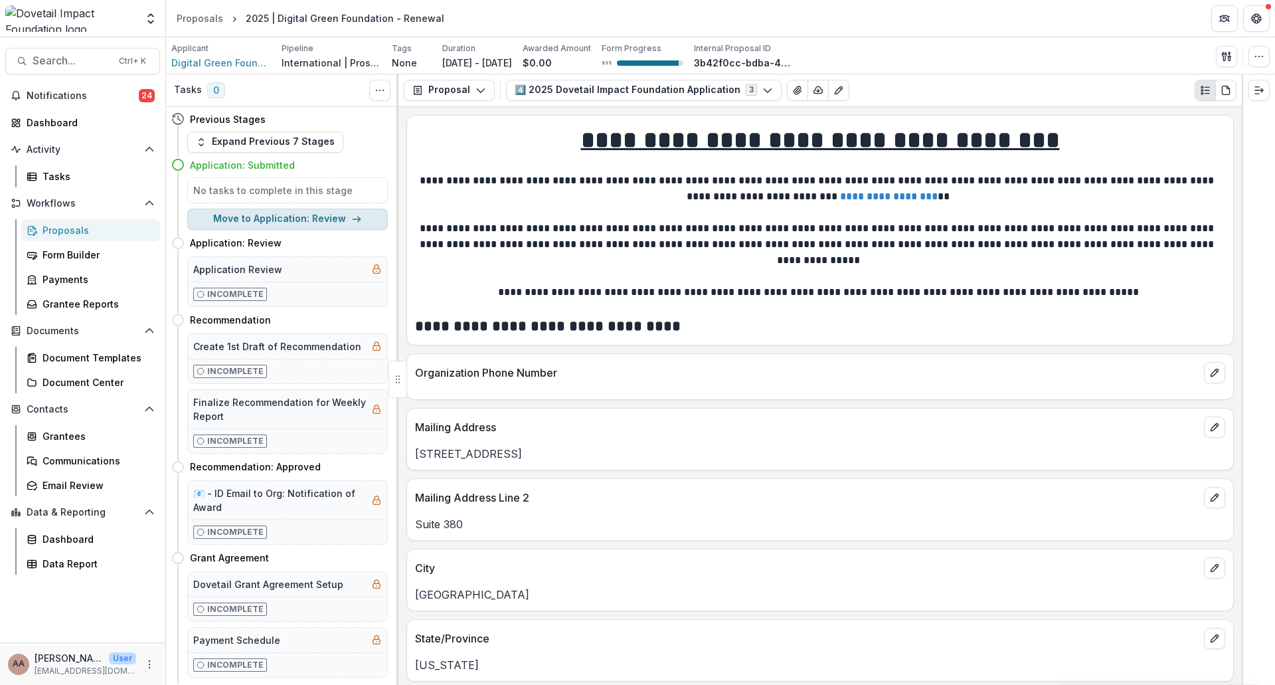
click at [297, 224] on button "Move to Application: Review" at bounding box center [287, 218] width 201 height 21
select select "**********"
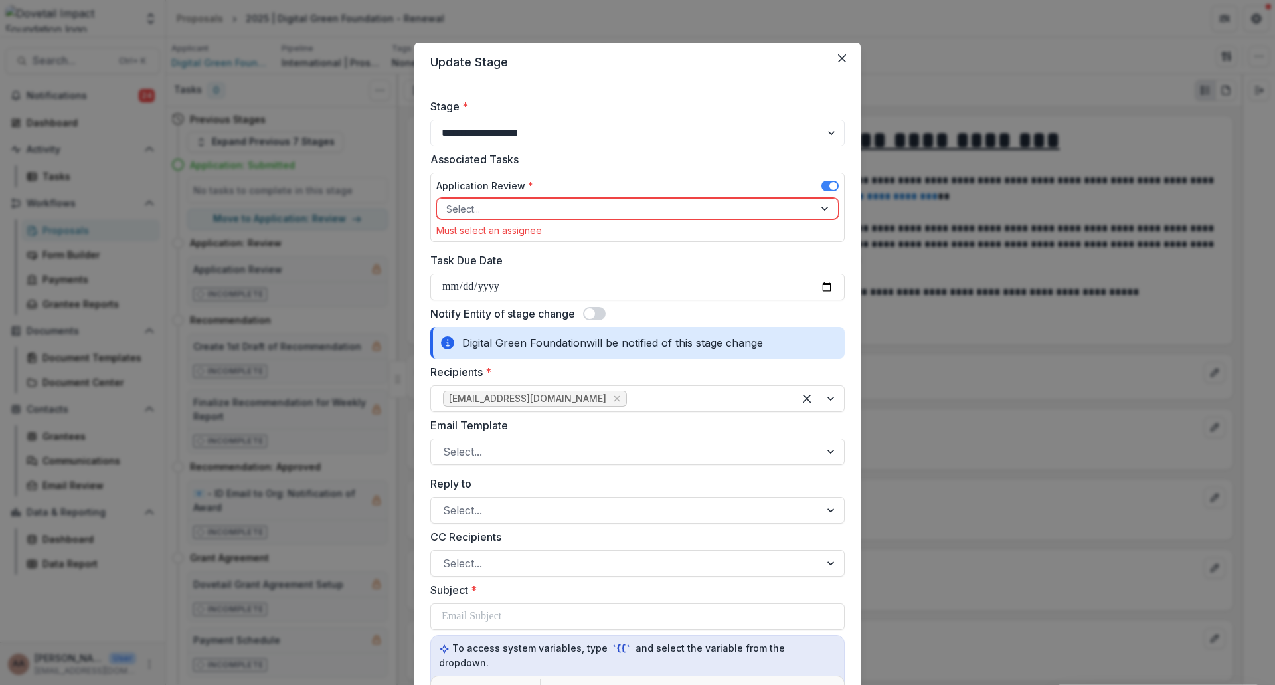
click at [600, 314] on span at bounding box center [594, 313] width 23 height 13
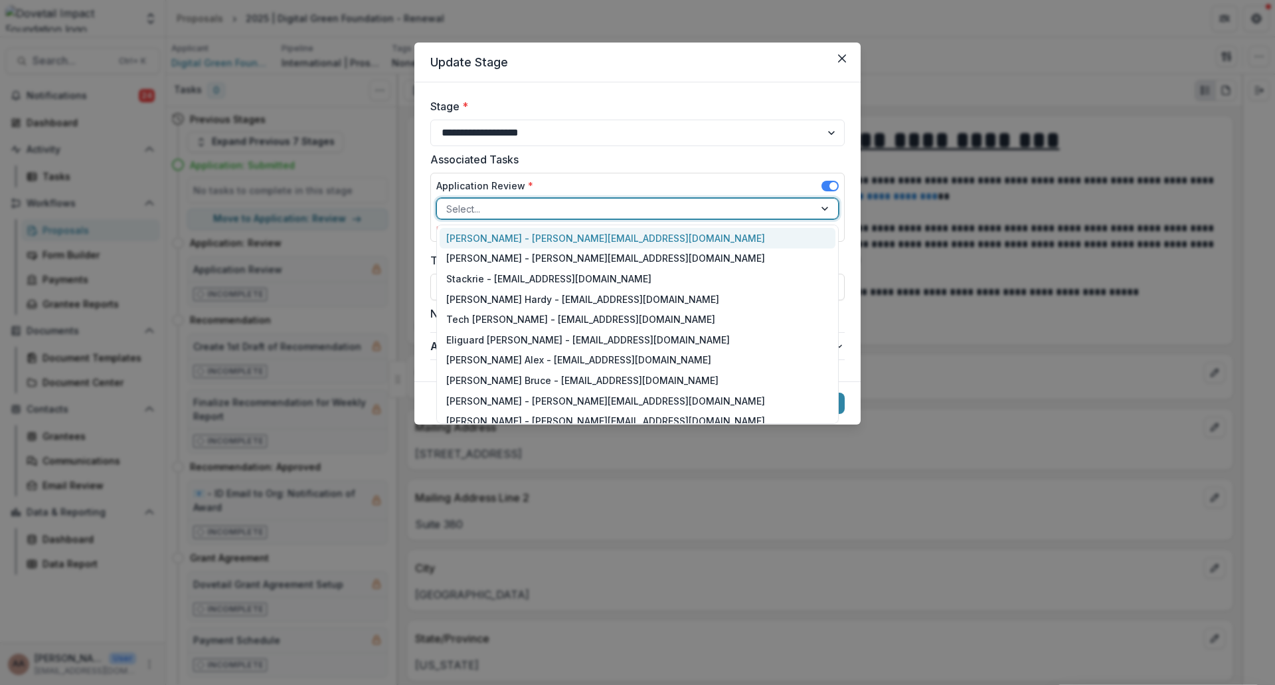
click at [568, 213] on div at bounding box center [625, 209] width 359 height 17
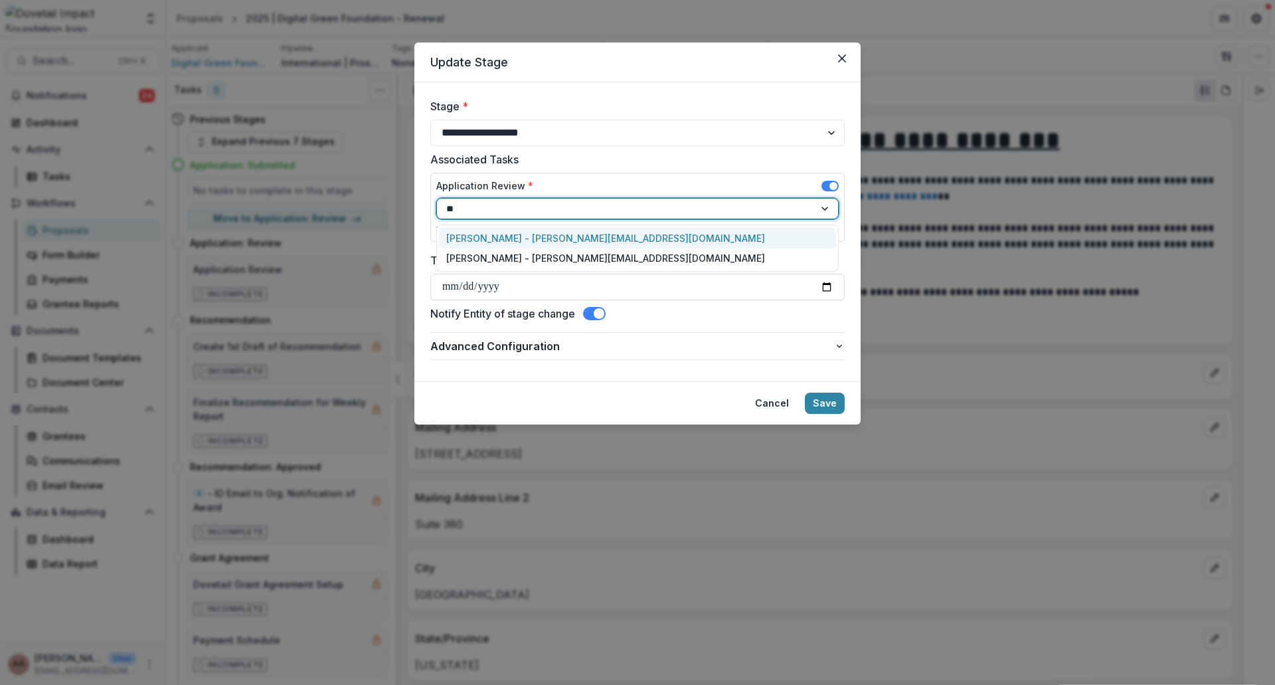
type input "***"
click at [582, 238] on div "[PERSON_NAME] - [PERSON_NAME][EMAIL_ADDRESS][DOMAIN_NAME]" at bounding box center [638, 238] width 396 height 21
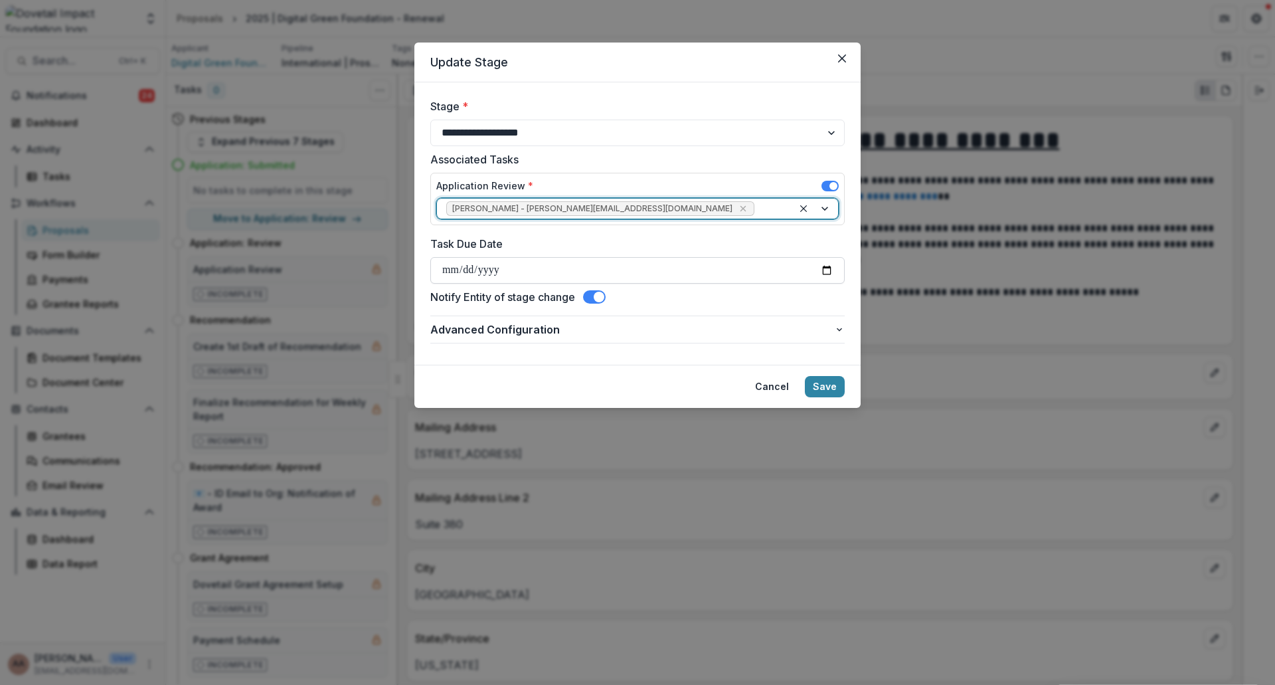
click at [827, 268] on input "Task Due Date" at bounding box center [637, 270] width 414 height 27
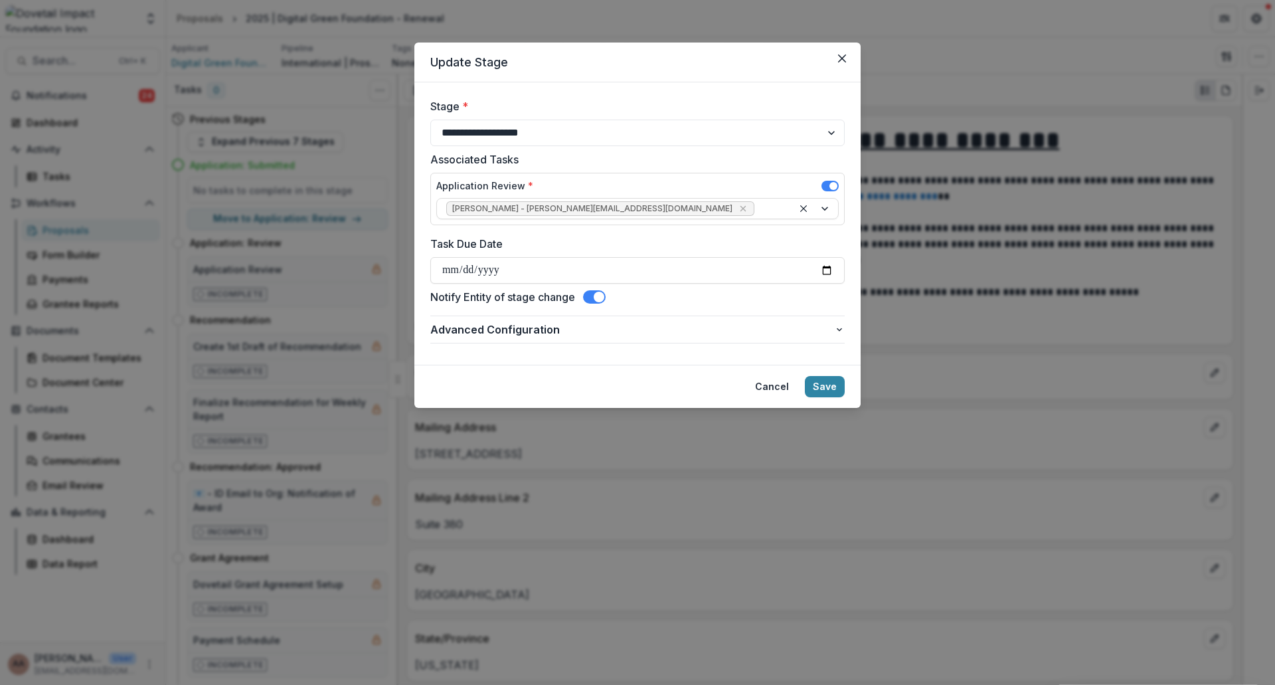
type input "**********"
click at [841, 392] on button "Save" at bounding box center [825, 386] width 40 height 21
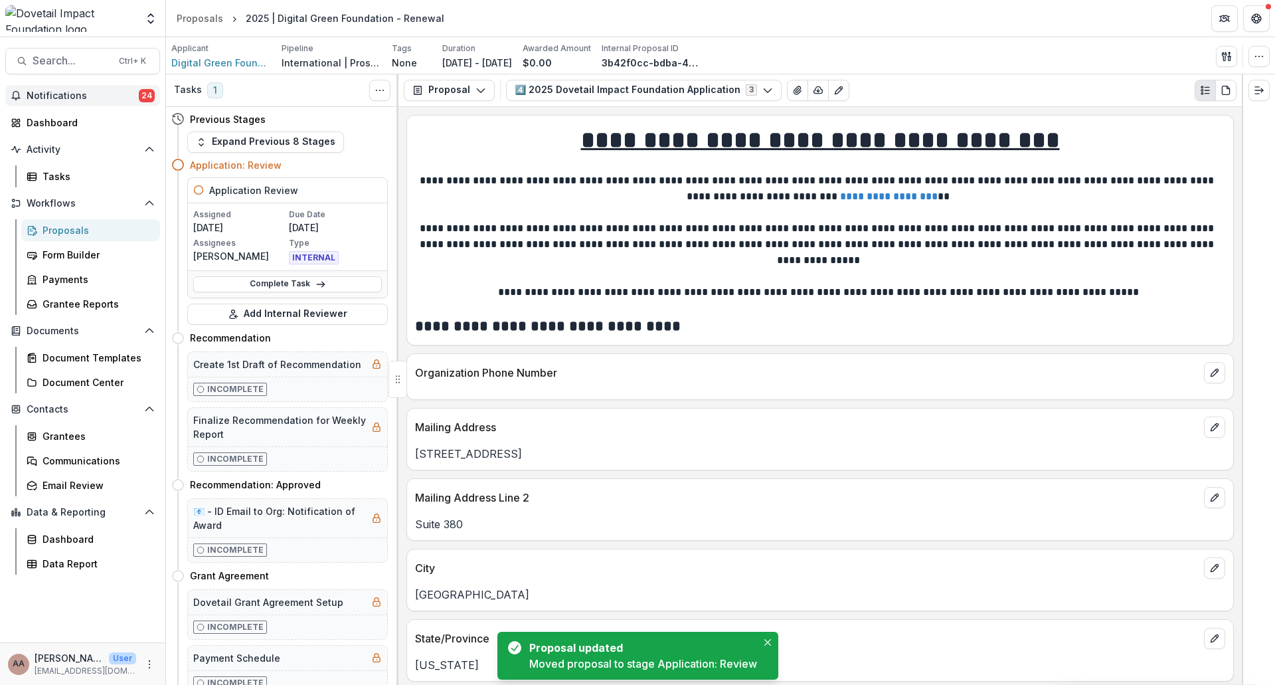
click at [62, 96] on span "Notifications" at bounding box center [83, 95] width 112 height 11
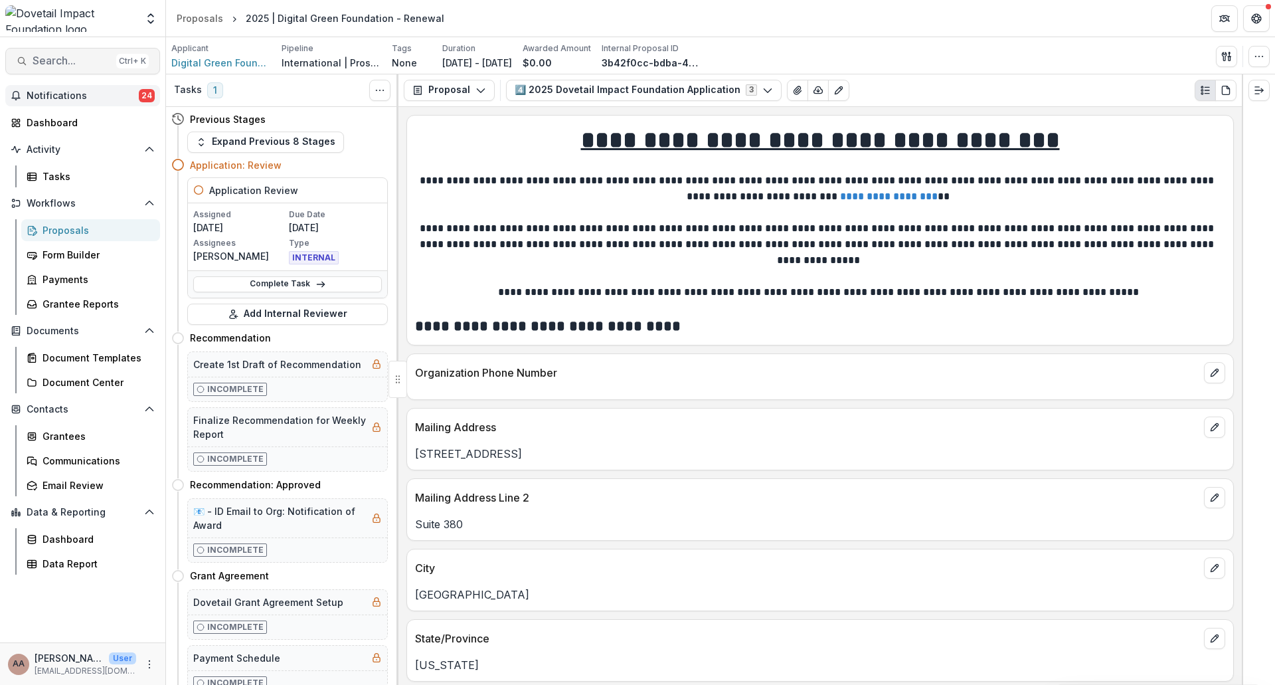
click at [52, 72] on button "Search... Ctrl + K" at bounding box center [82, 61] width 155 height 27
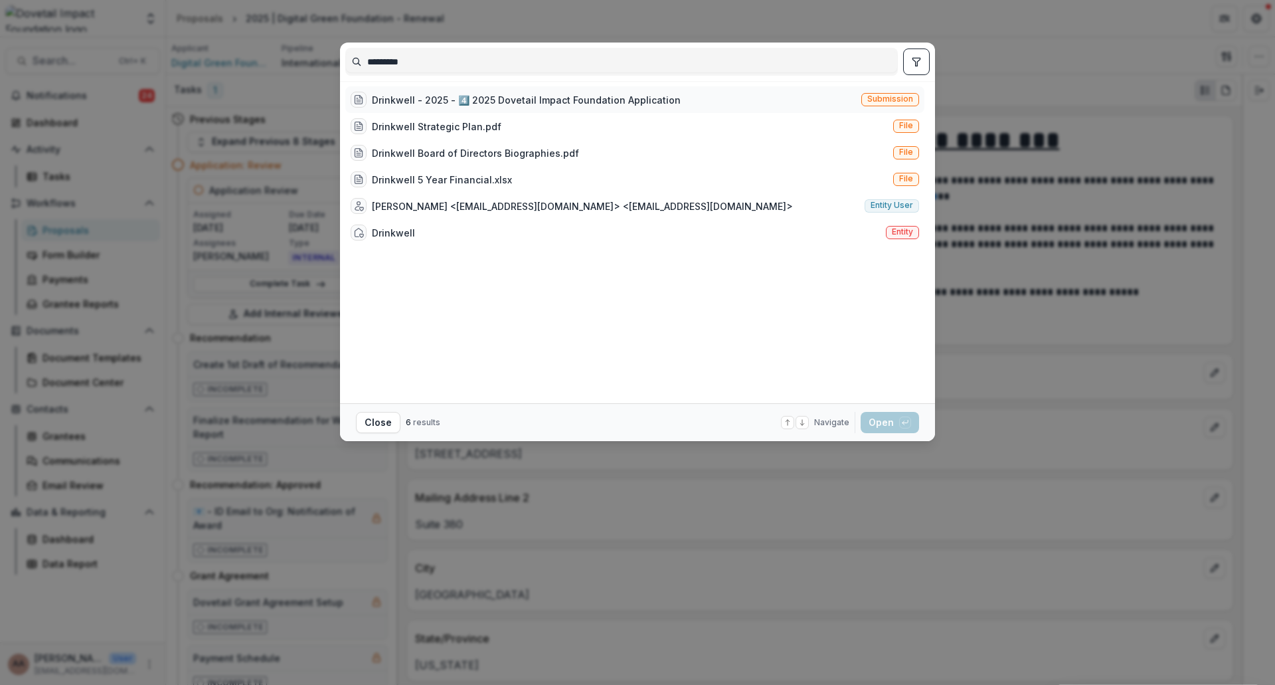
type input "*********"
click at [454, 103] on div "Drinkwell - 2025 - 4️⃣ 2025 Dovetail Impact Foundation Application" at bounding box center [526, 100] width 309 height 14
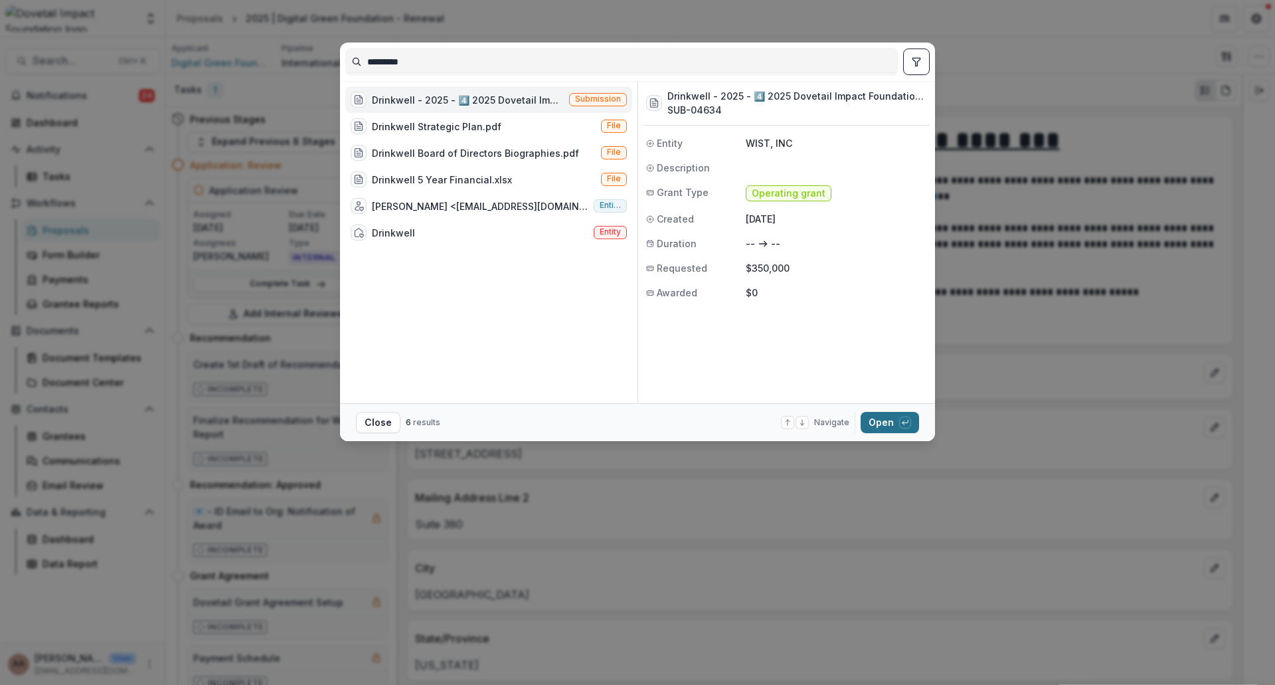
click at [901, 427] on div "button" at bounding box center [905, 422] width 12 height 12
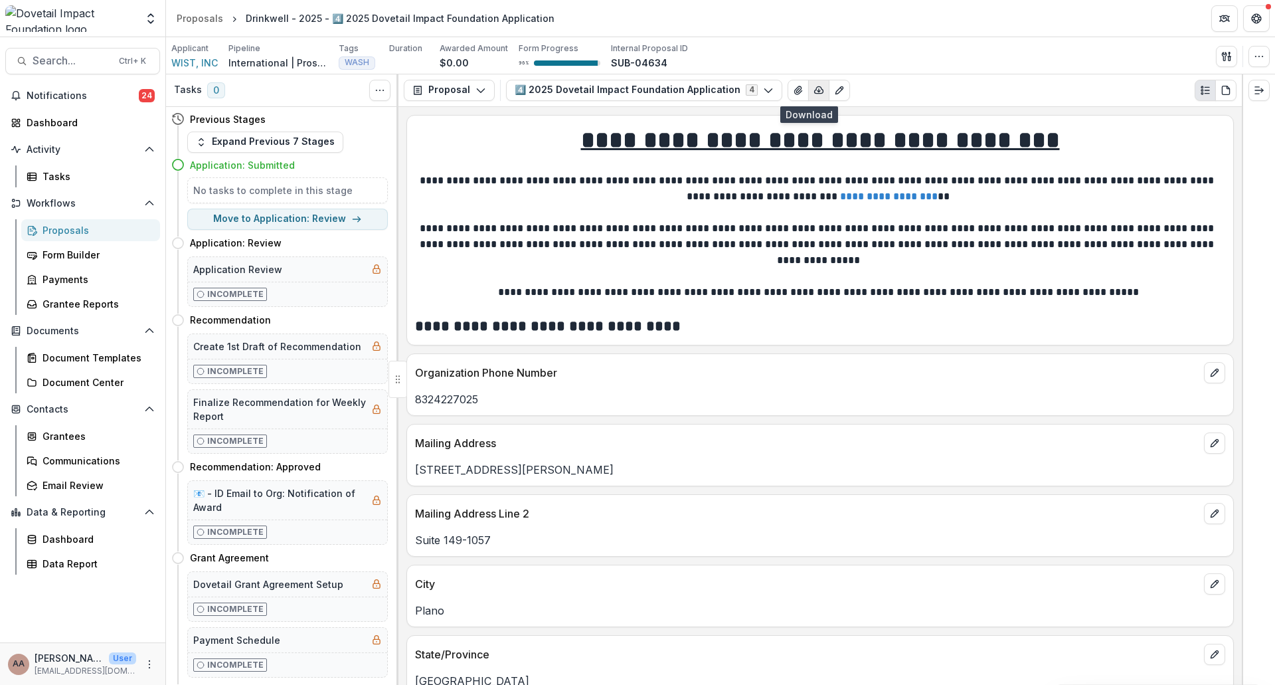
click at [813, 94] on icon "button" at bounding box center [818, 90] width 11 height 11
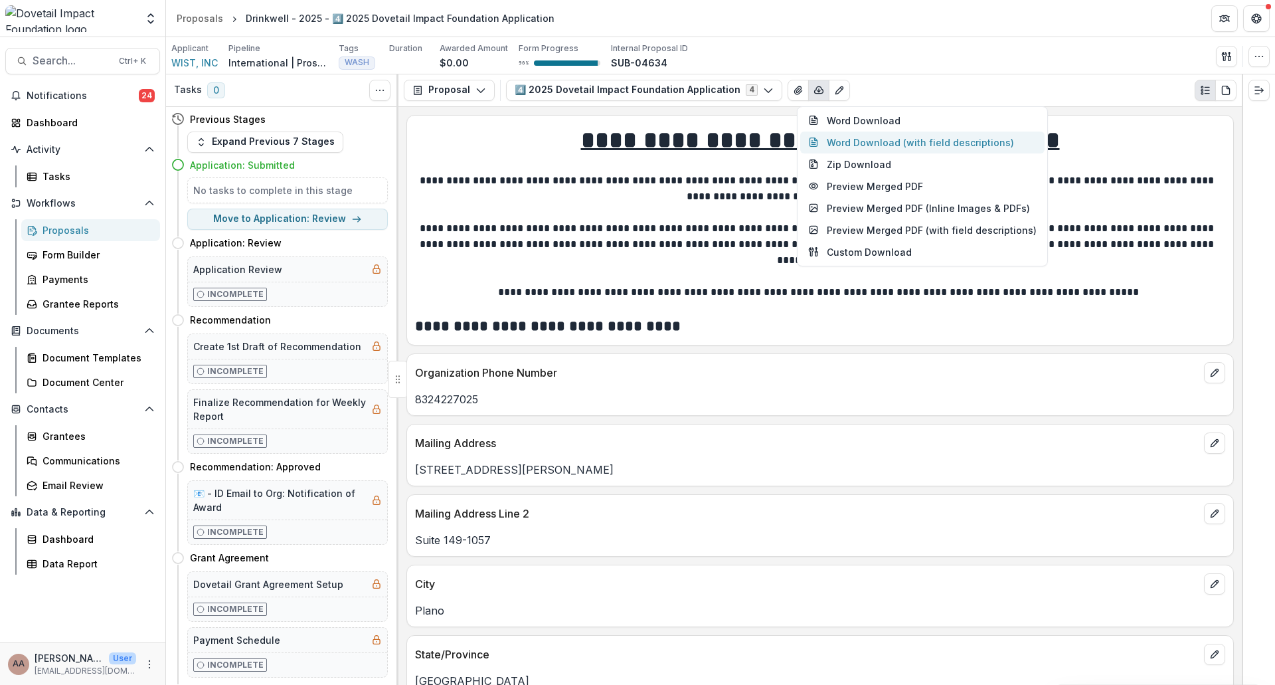
click at [845, 149] on button "Word Download (with field descriptions)" at bounding box center [922, 142] width 244 height 22
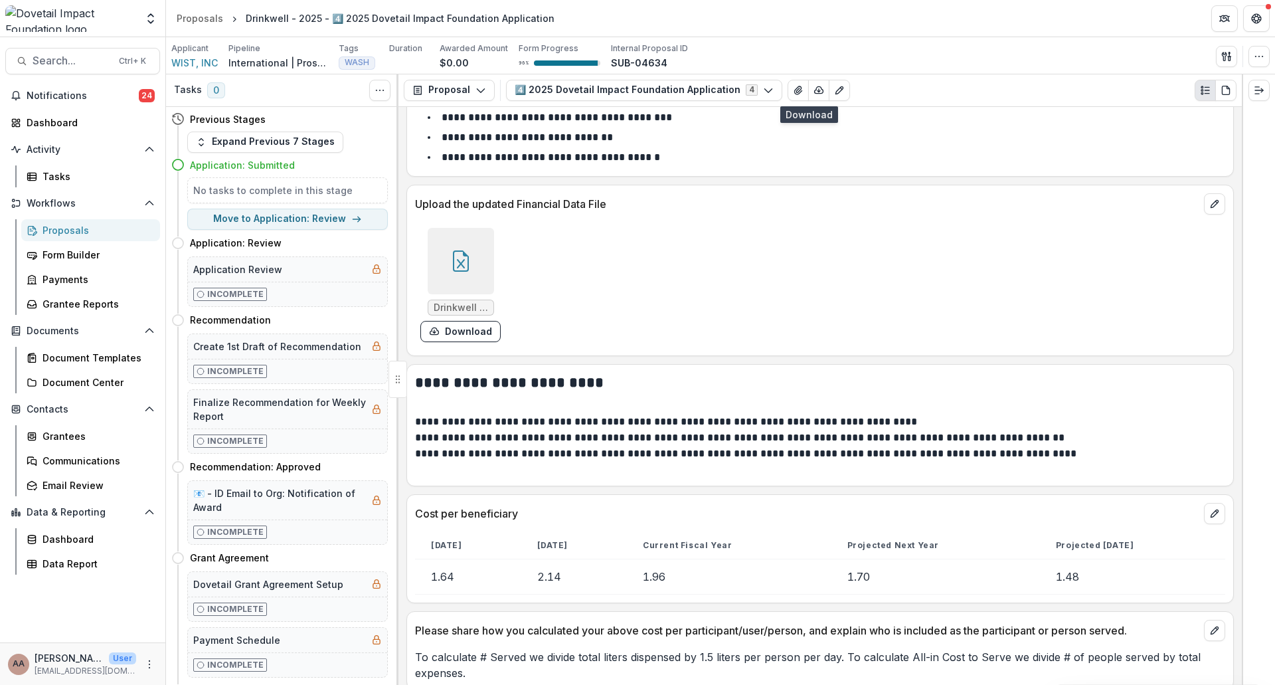
scroll to position [5112, 0]
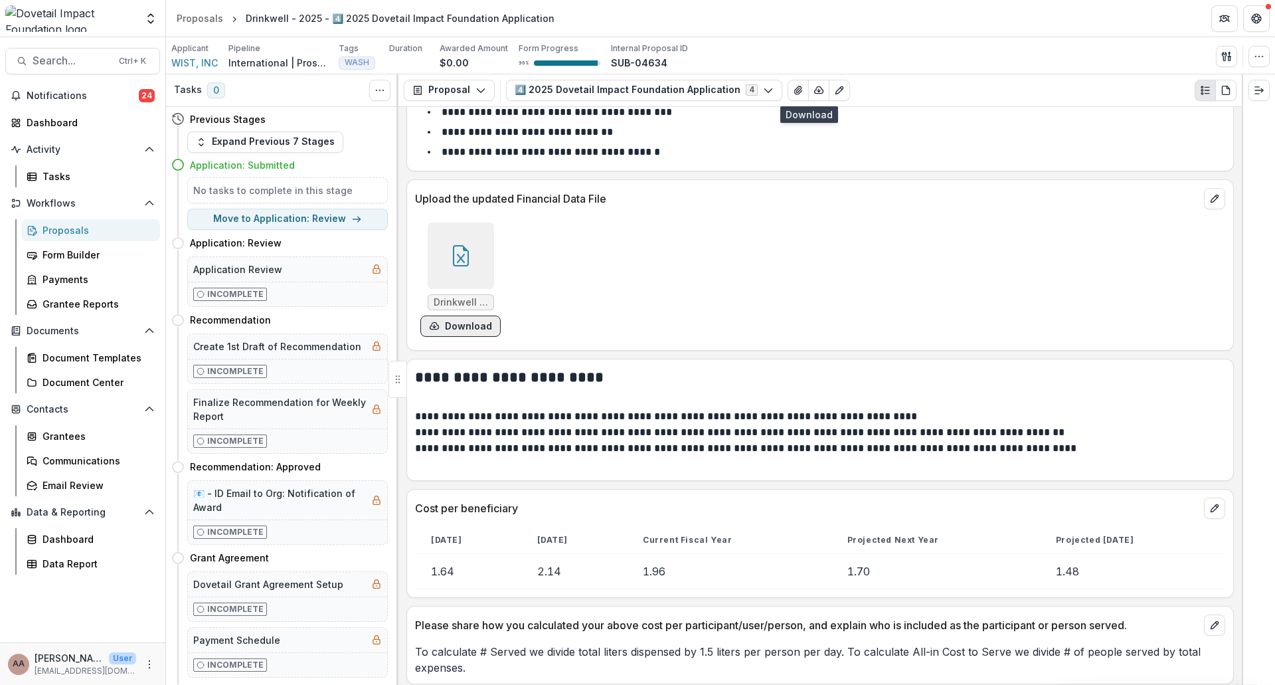
click at [471, 324] on button "Download" at bounding box center [460, 325] width 80 height 21
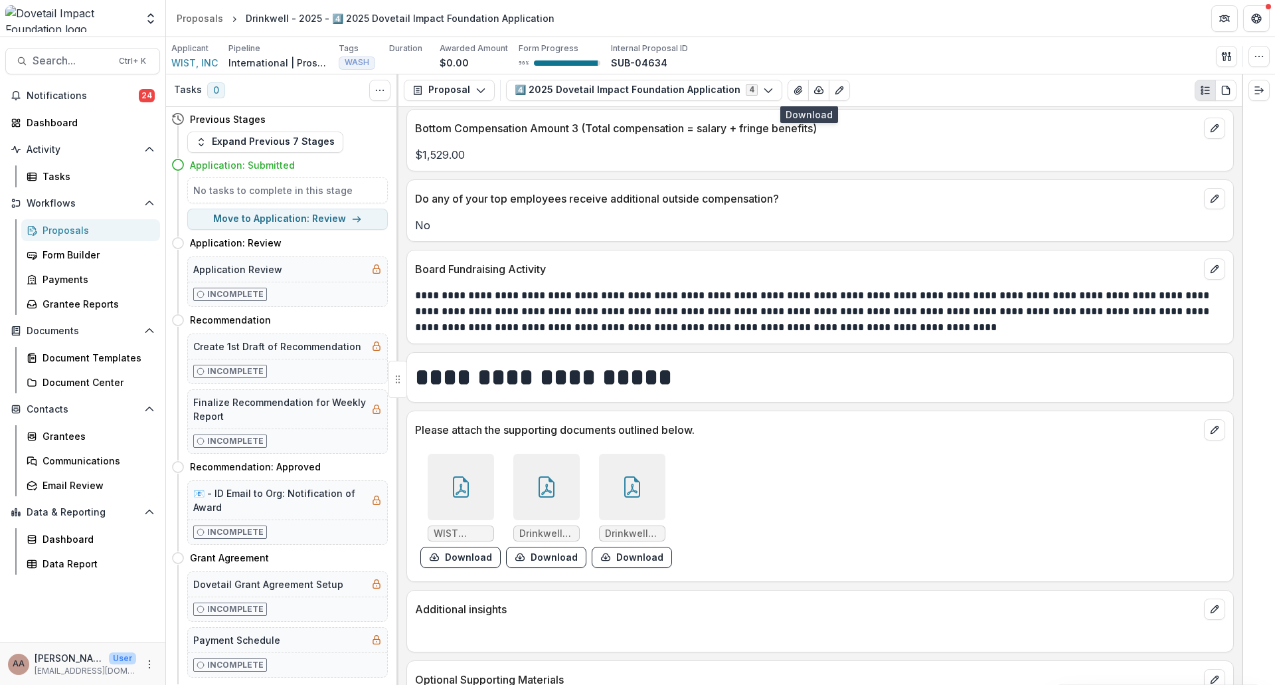
scroll to position [6431, 0]
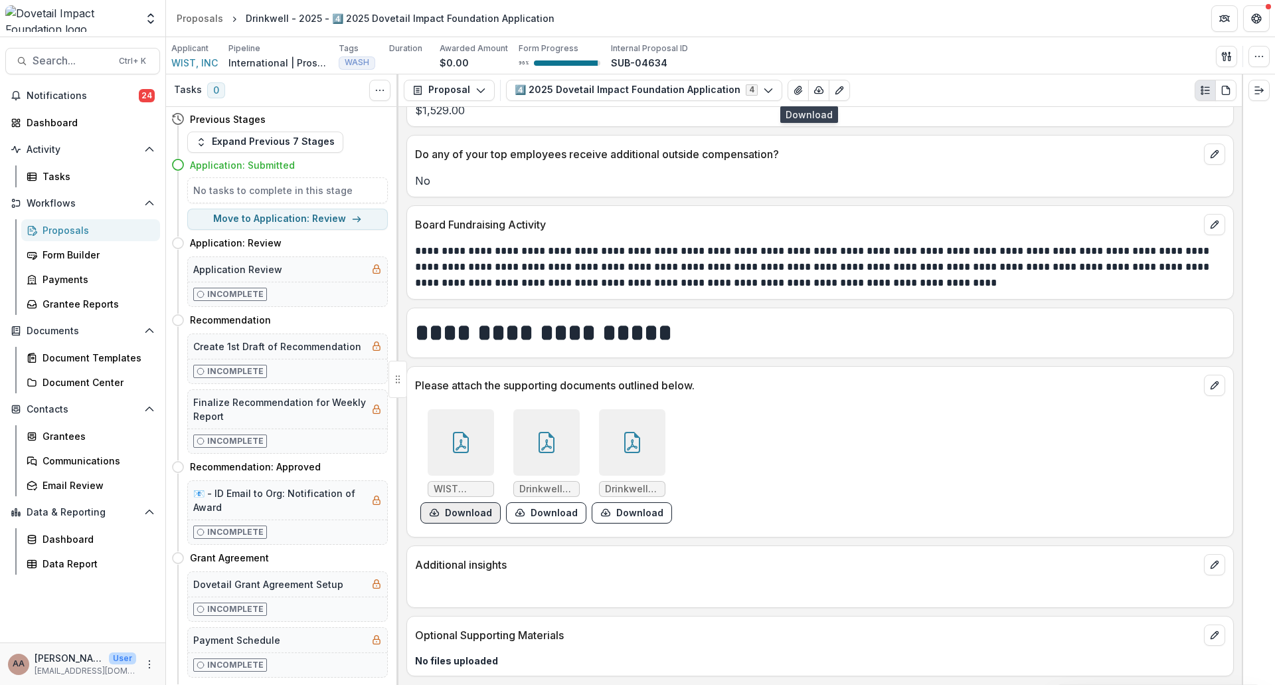
click at [465, 516] on button "Download" at bounding box center [460, 512] width 80 height 21
click at [530, 517] on button "Download" at bounding box center [546, 512] width 80 height 21
click at [624, 509] on button "Download" at bounding box center [632, 512] width 80 height 21
